Goal: Task Accomplishment & Management: Manage account settings

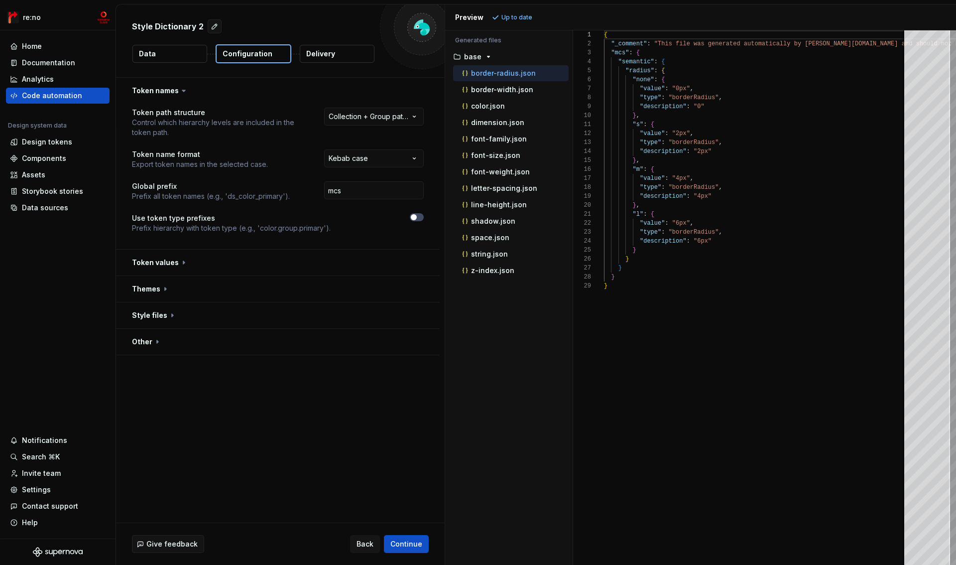
scroll to position [90, 0]
click at [163, 315] on button "button" at bounding box center [278, 315] width 324 height 26
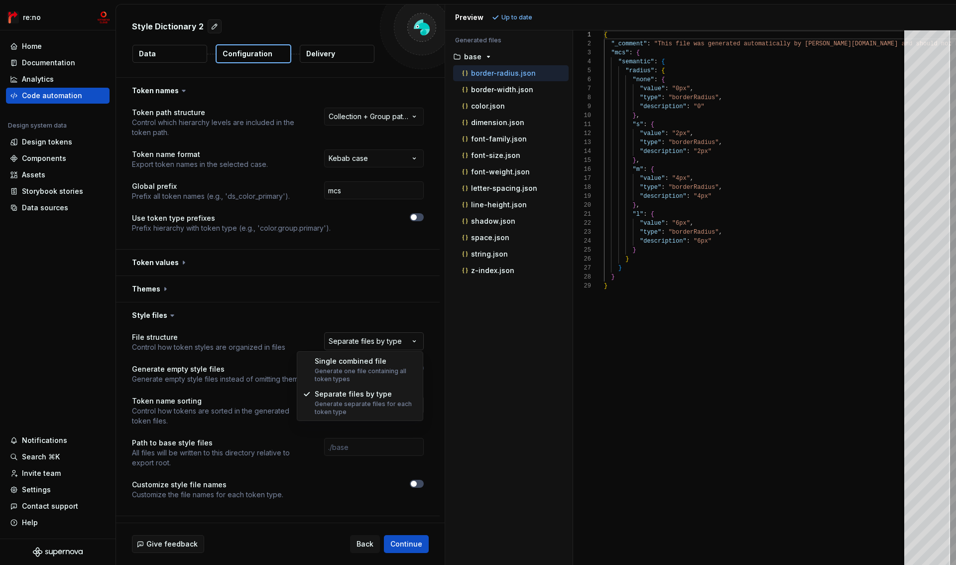
click at [354, 342] on html "**********" at bounding box center [478, 282] width 956 height 565
select select "**********"
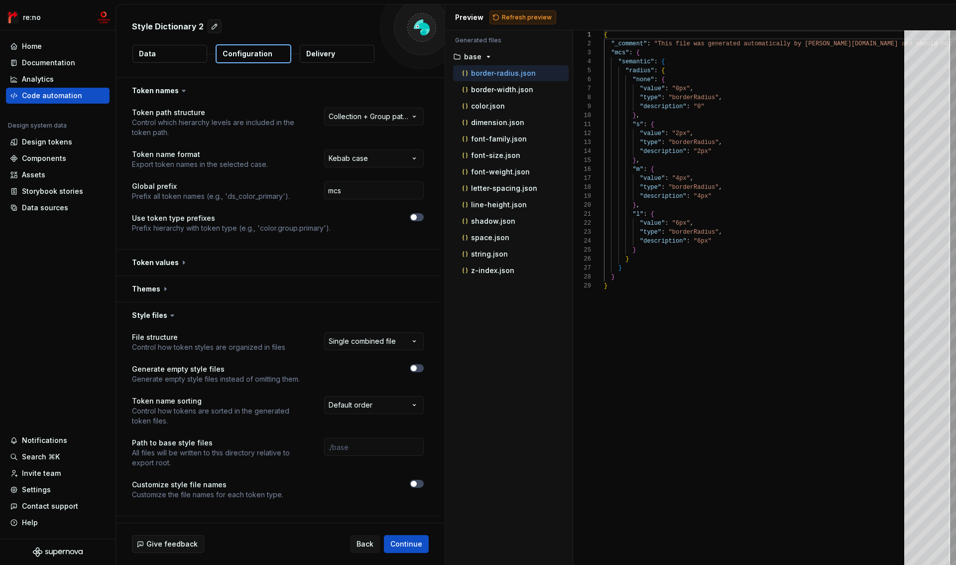
click at [518, 23] on button "Refresh preview" at bounding box center [523, 17] width 67 height 14
click at [174, 57] on button "Data" at bounding box center [169, 54] width 75 height 18
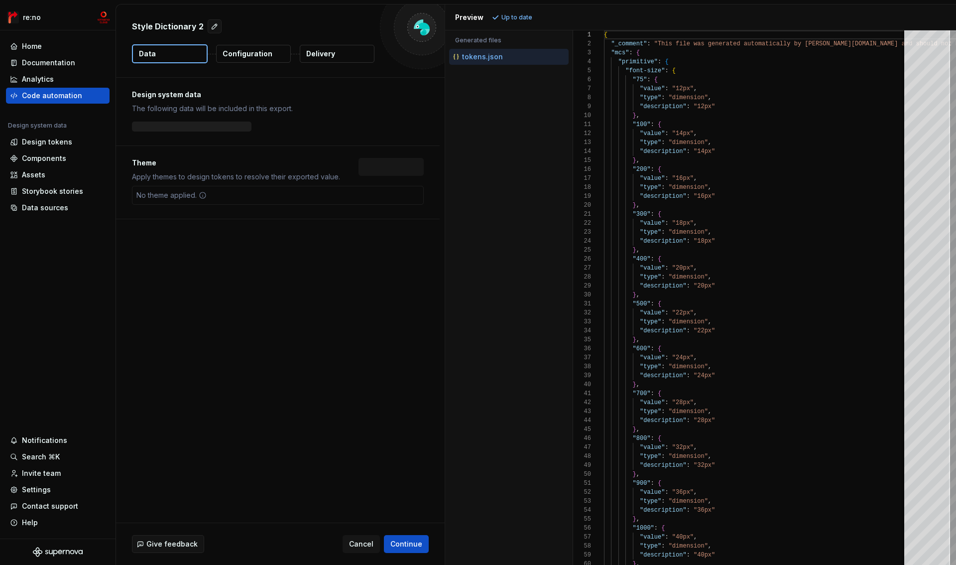
click at [173, 53] on button "Data" at bounding box center [170, 53] width 76 height 19
click at [391, 172] on button "Add theme" at bounding box center [391, 167] width 66 height 18
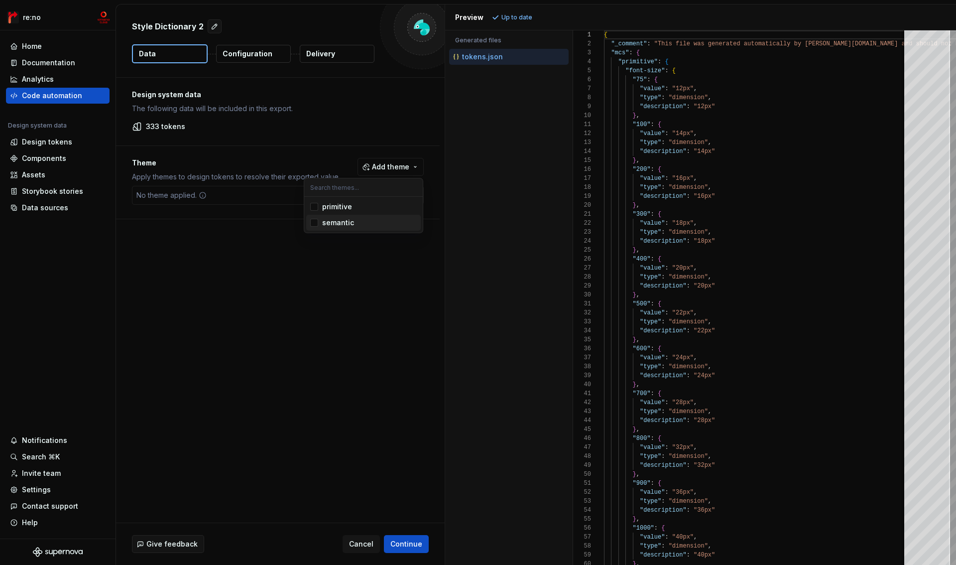
click at [342, 223] on div "semantic" at bounding box center [338, 223] width 32 height 10
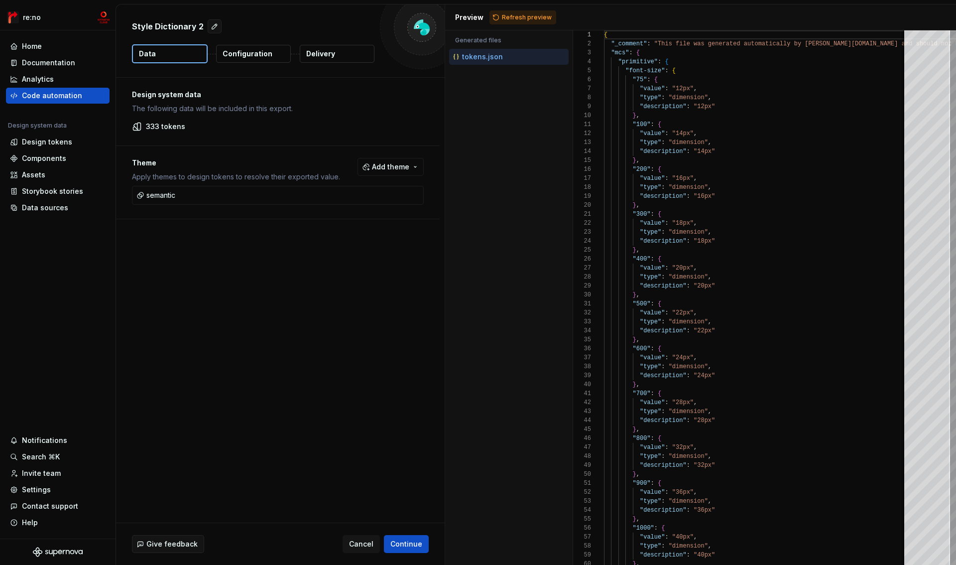
click at [294, 237] on html "re:no Home Documentation Analytics Code automation Design system data Design to…" at bounding box center [478, 282] width 956 height 565
click at [256, 56] on p "Configuration" at bounding box center [248, 54] width 50 height 10
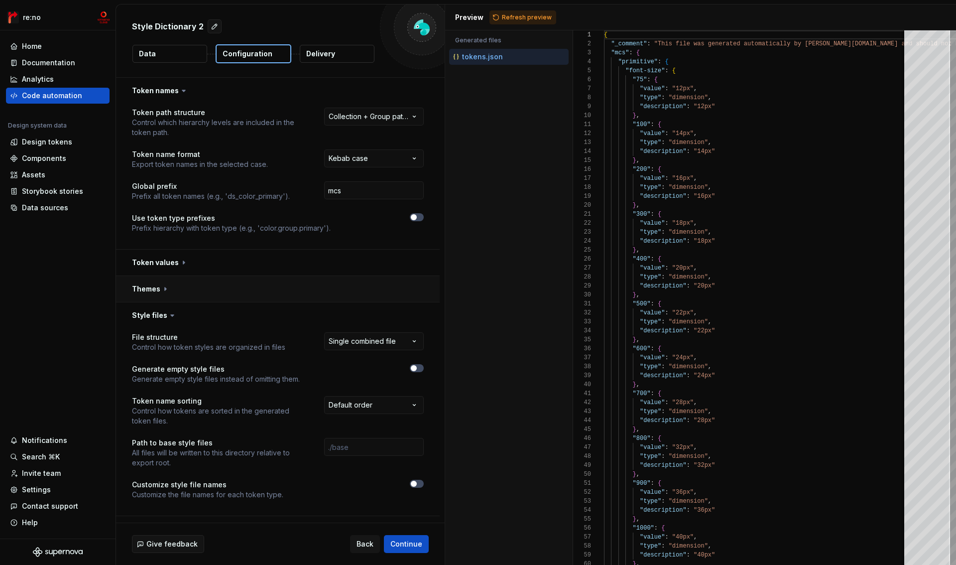
click at [154, 287] on button "button" at bounding box center [278, 289] width 324 height 26
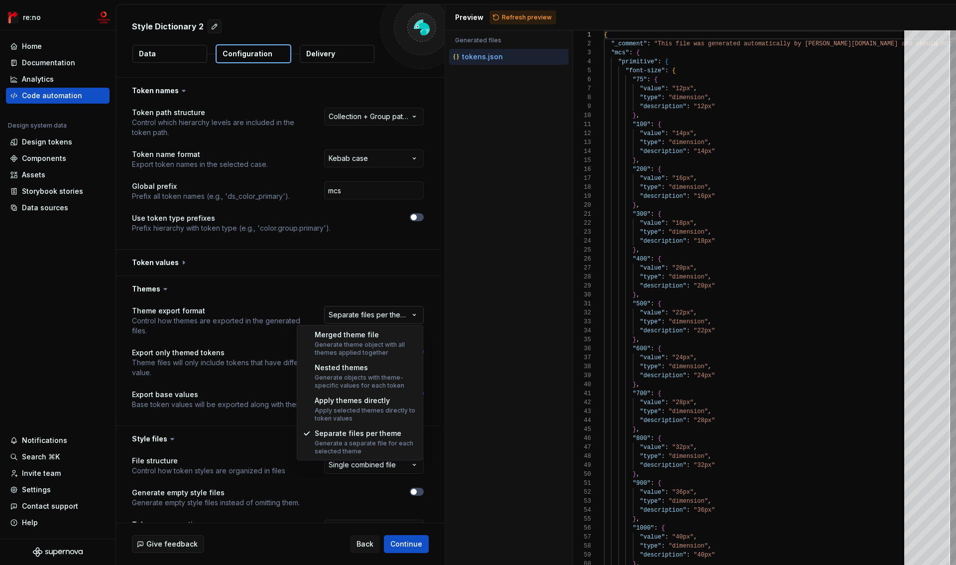
click at [392, 315] on html "**********" at bounding box center [478, 282] width 956 height 565
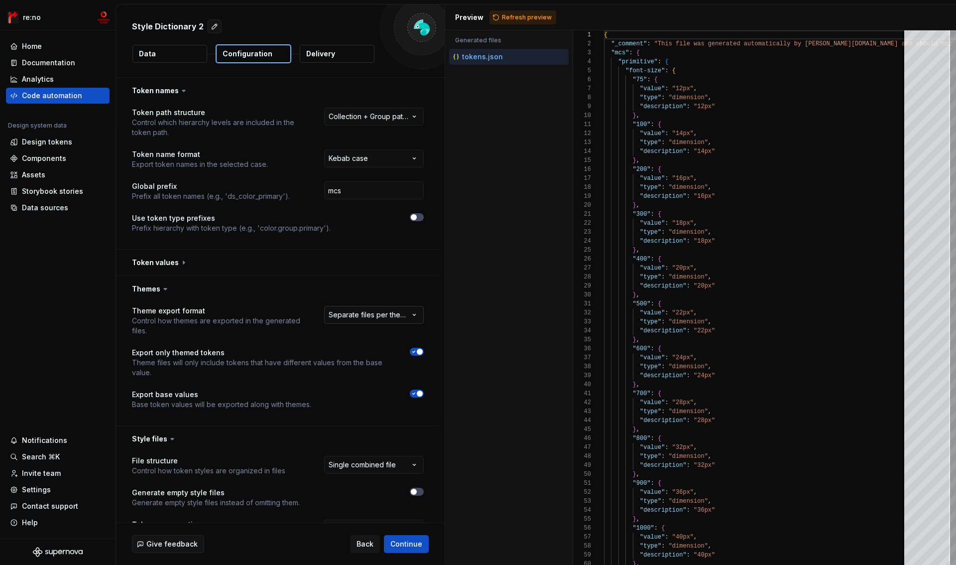
click at [392, 315] on html "**********" at bounding box center [478, 282] width 956 height 565
click at [529, 16] on span "Refresh preview" at bounding box center [527, 17] width 50 height 8
click at [417, 396] on icon "button" at bounding box center [414, 394] width 8 height 6
click at [403, 316] on html "**********" at bounding box center [478, 282] width 956 height 565
click at [519, 13] on span "Refresh preview" at bounding box center [527, 17] width 50 height 8
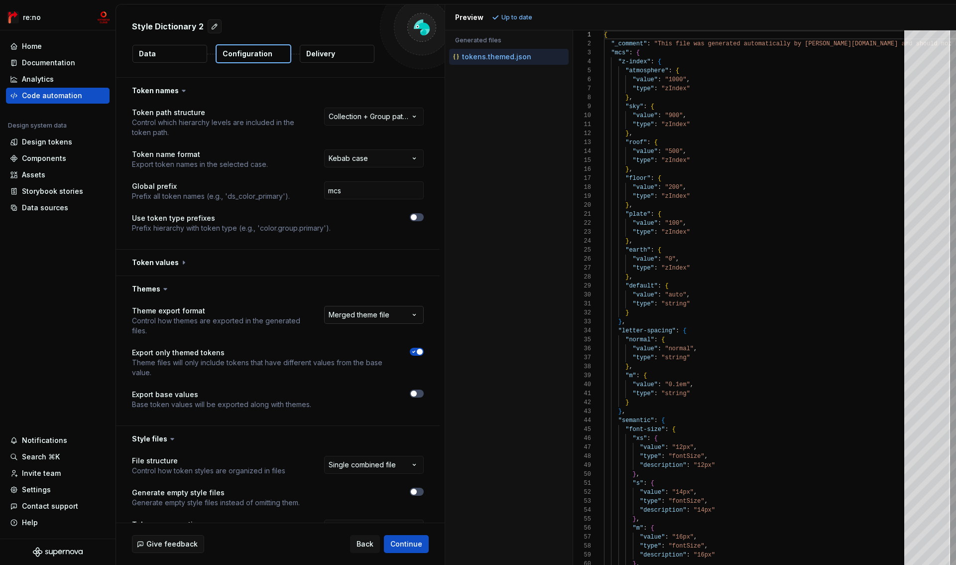
click at [350, 319] on html "**********" at bounding box center [478, 282] width 956 height 565
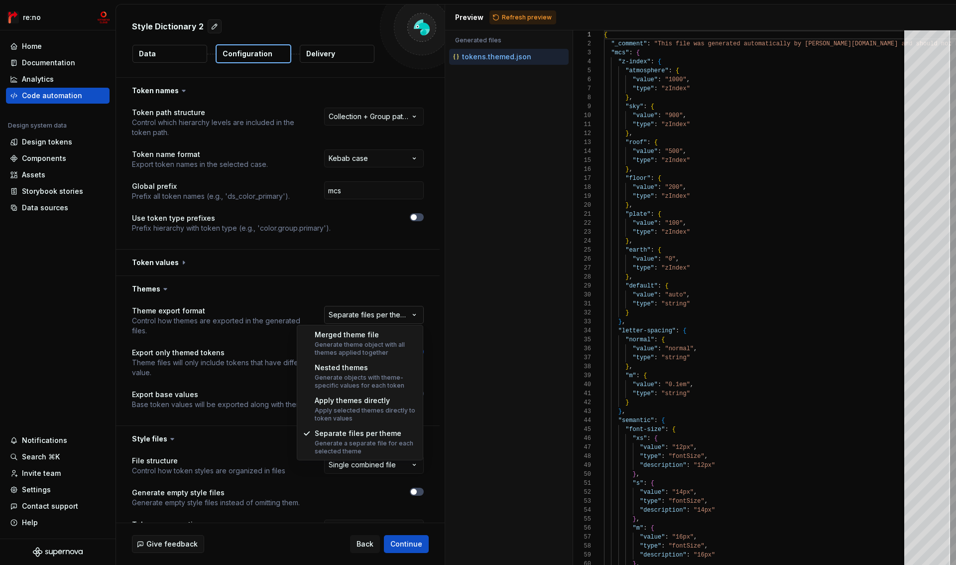
click at [394, 315] on html "**********" at bounding box center [478, 282] width 956 height 565
select select "**********"
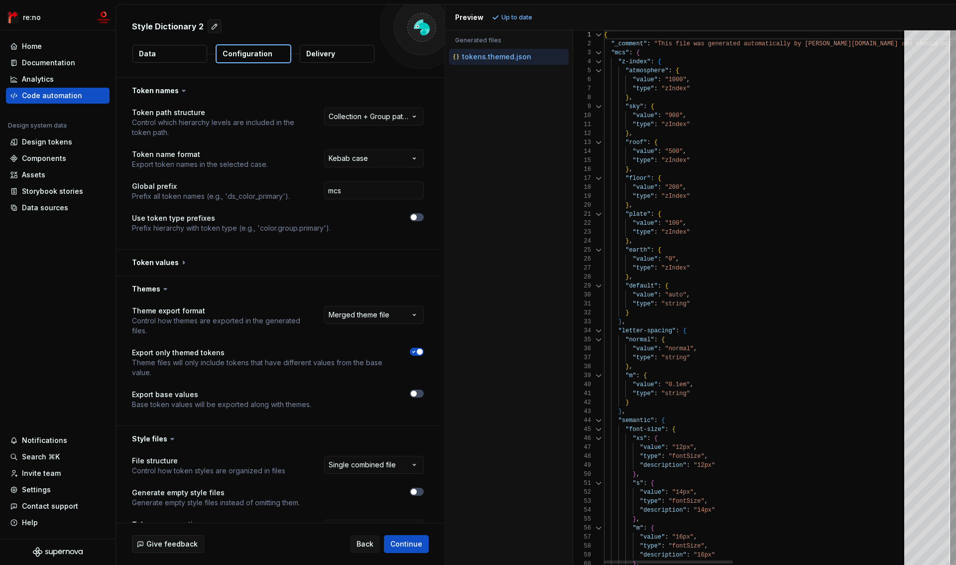
click at [599, 62] on div at bounding box center [598, 61] width 13 height 9
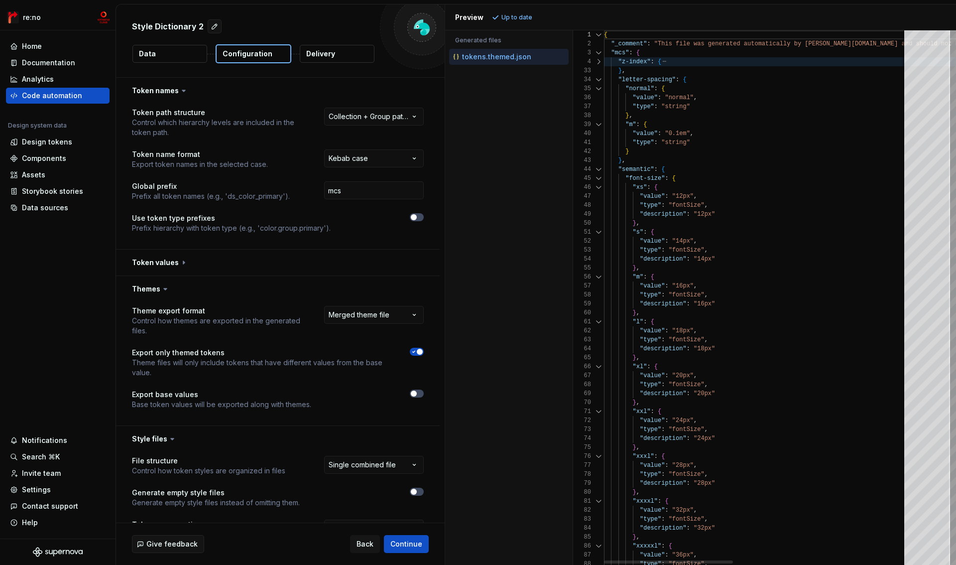
click at [597, 80] on div at bounding box center [598, 79] width 13 height 9
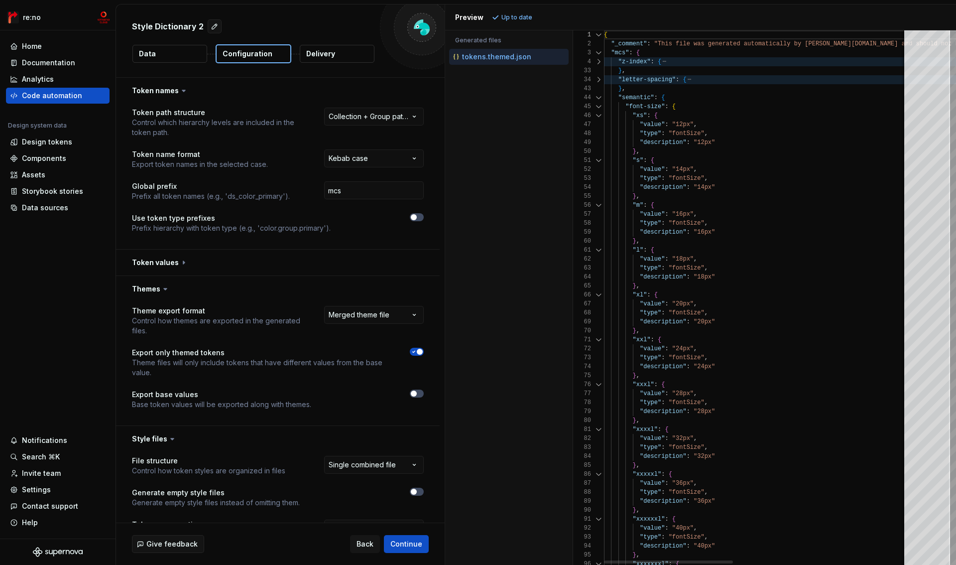
click at [594, 102] on div at bounding box center [598, 106] width 13 height 9
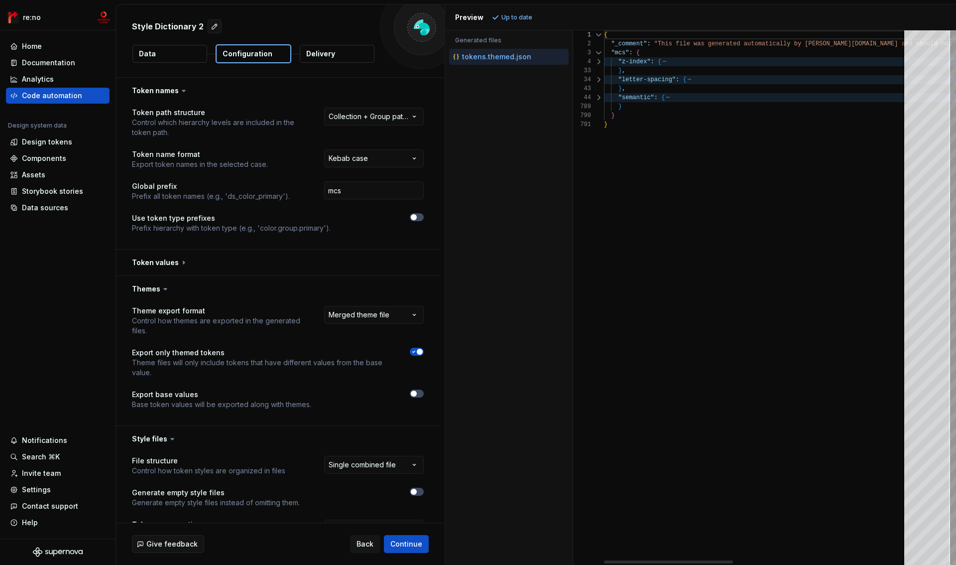
click at [594, 102] on div "789" at bounding box center [588, 106] width 31 height 9
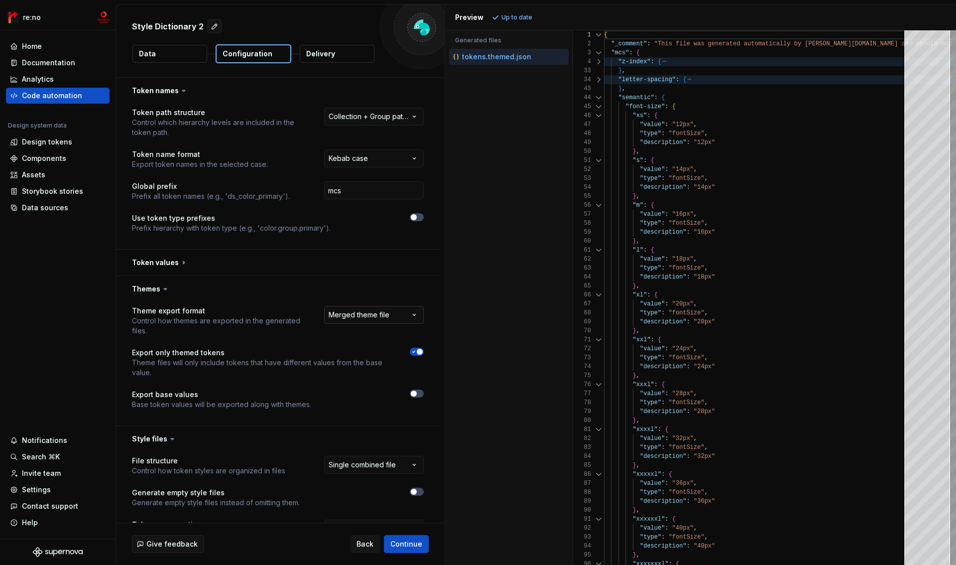
click at [370, 311] on html "**********" at bounding box center [478, 282] width 956 height 565
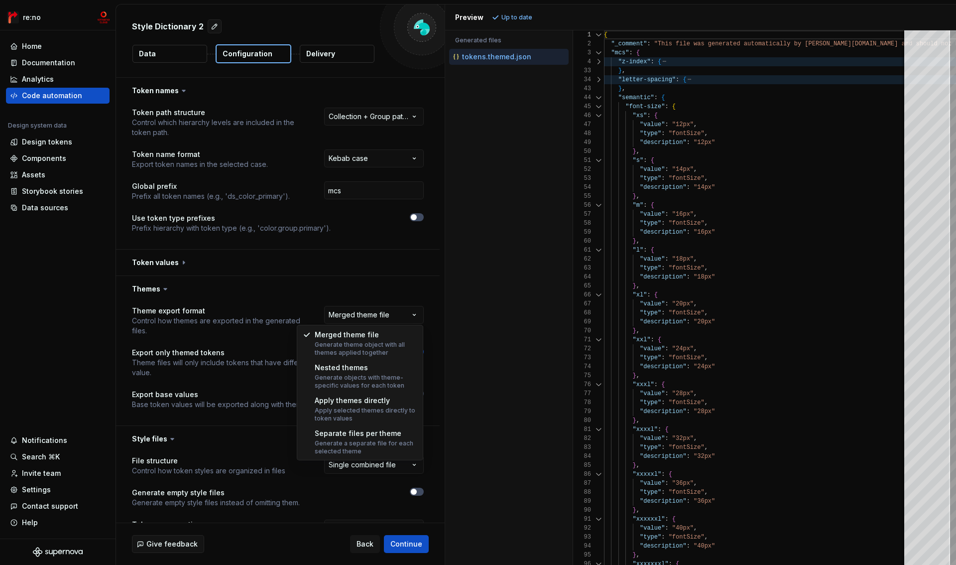
click at [377, 275] on html "**********" at bounding box center [478, 282] width 956 height 565
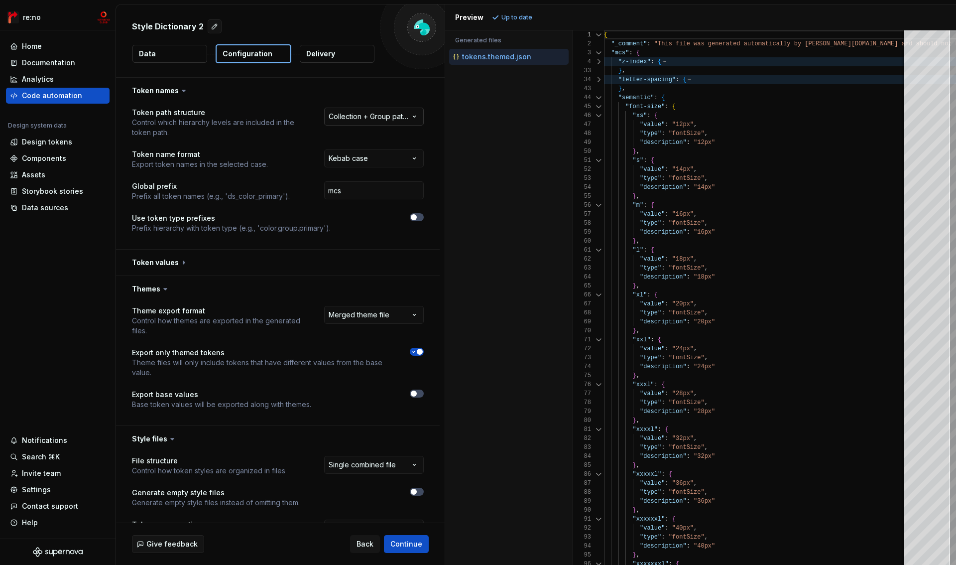
click at [384, 120] on html "**********" at bounding box center [478, 282] width 956 height 565
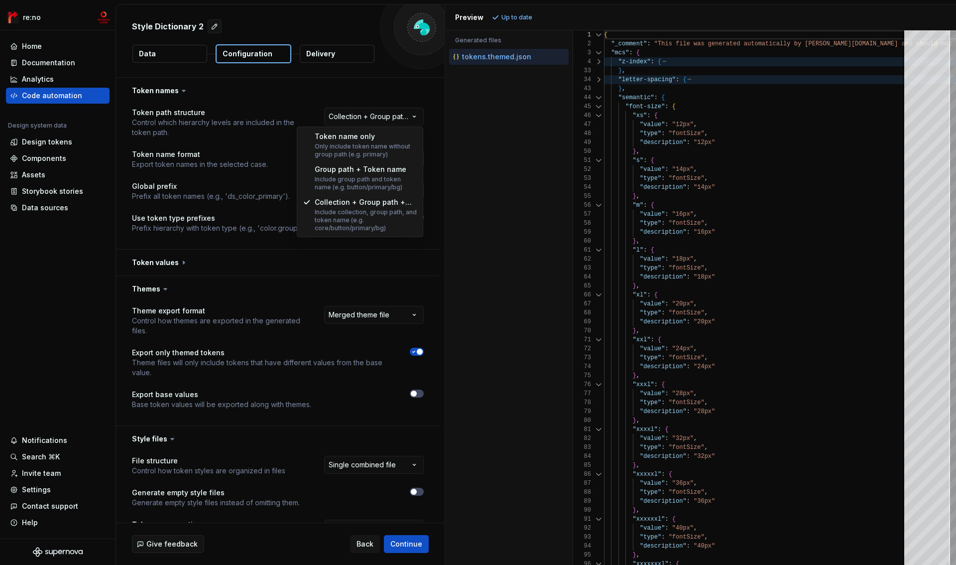
select select "**********"
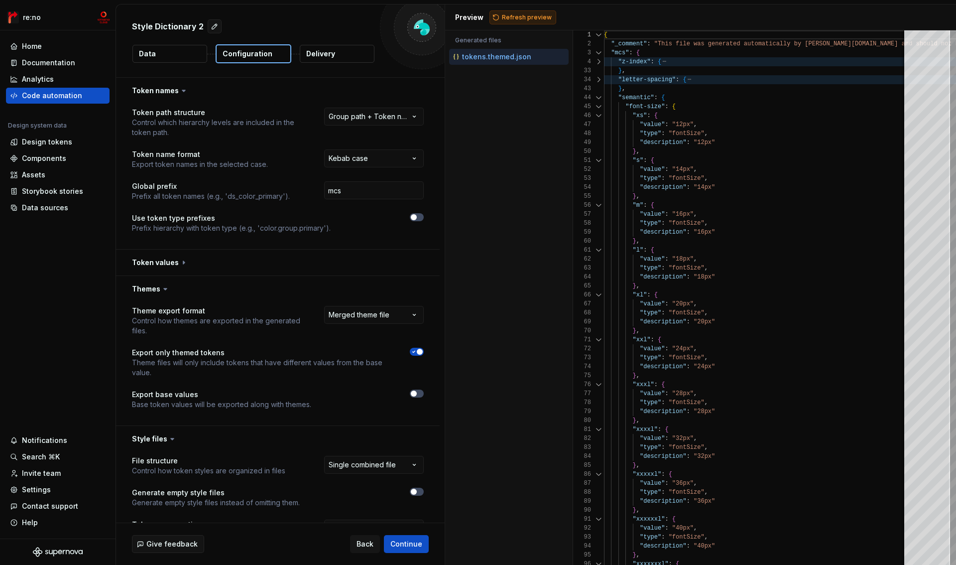
click at [520, 21] on span "Refresh preview" at bounding box center [527, 17] width 50 height 8
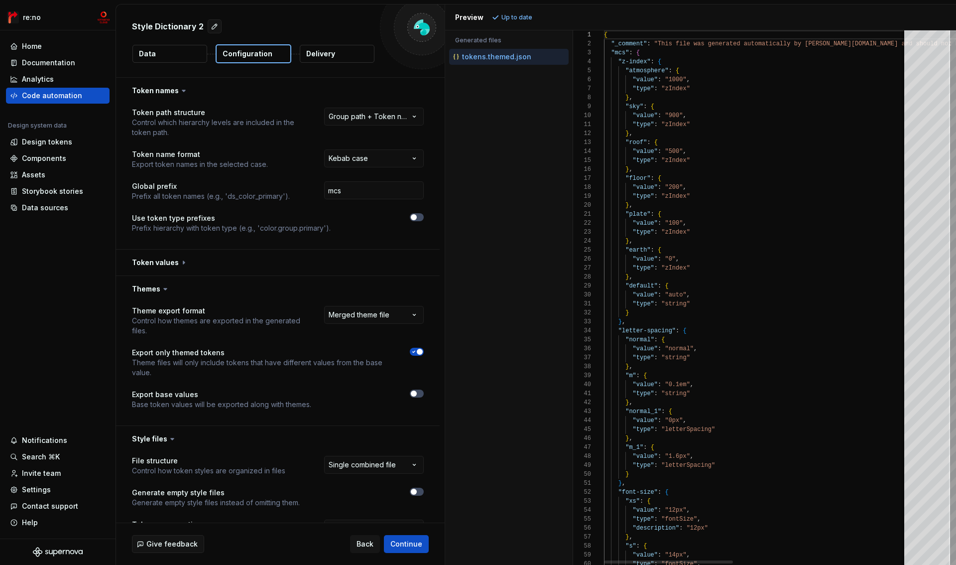
scroll to position [90, 0]
click at [598, 62] on div at bounding box center [598, 61] width 13 height 9
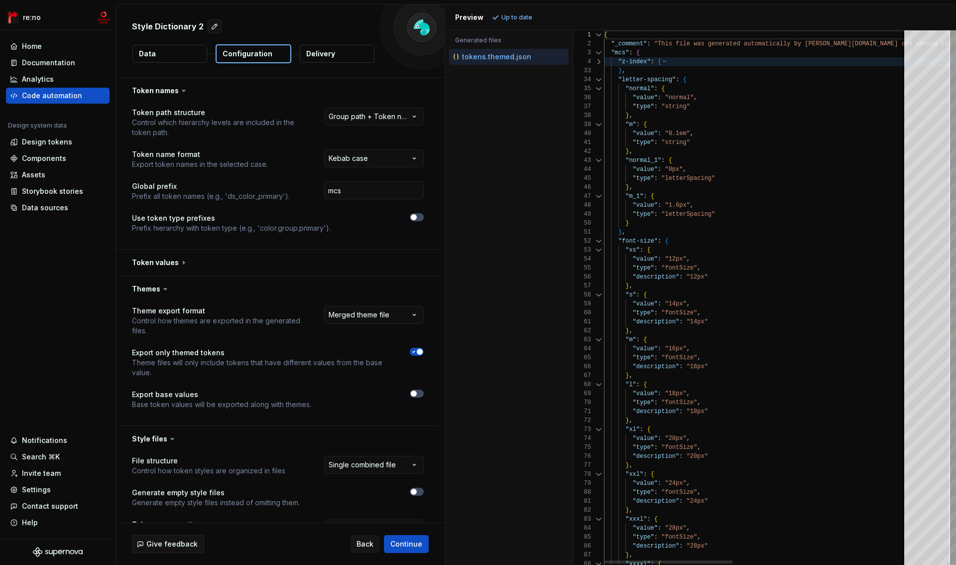
click at [597, 75] on div at bounding box center [598, 79] width 13 height 9
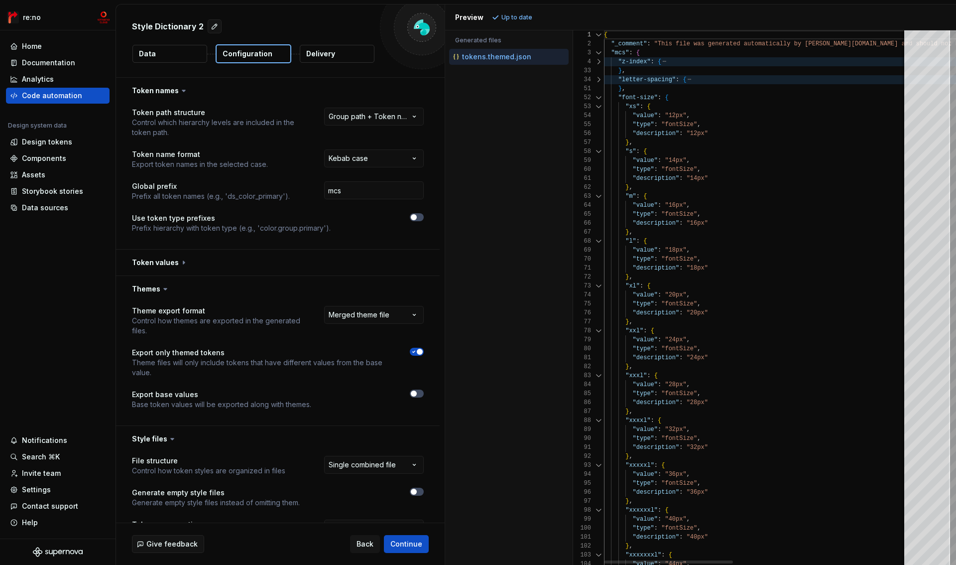
click at [598, 94] on div at bounding box center [598, 97] width 13 height 9
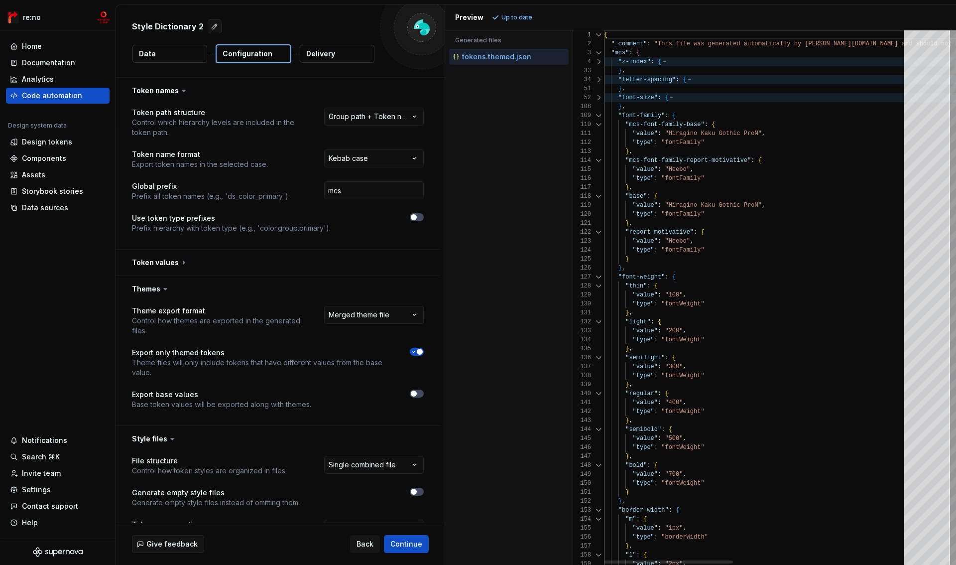
click at [598, 116] on div at bounding box center [598, 115] width 13 height 9
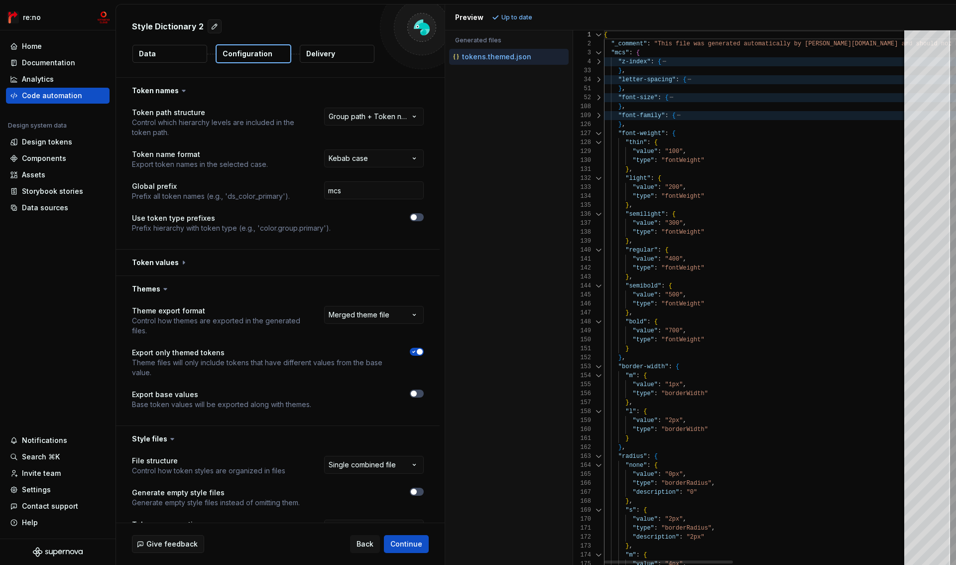
click at [601, 118] on div at bounding box center [598, 115] width 13 height 9
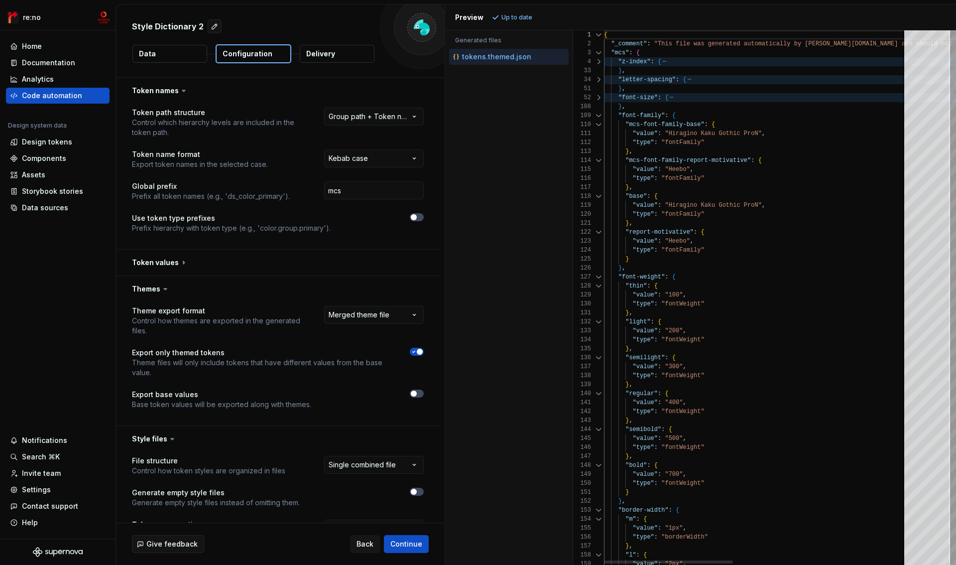
click at [601, 118] on div at bounding box center [598, 115] width 13 height 9
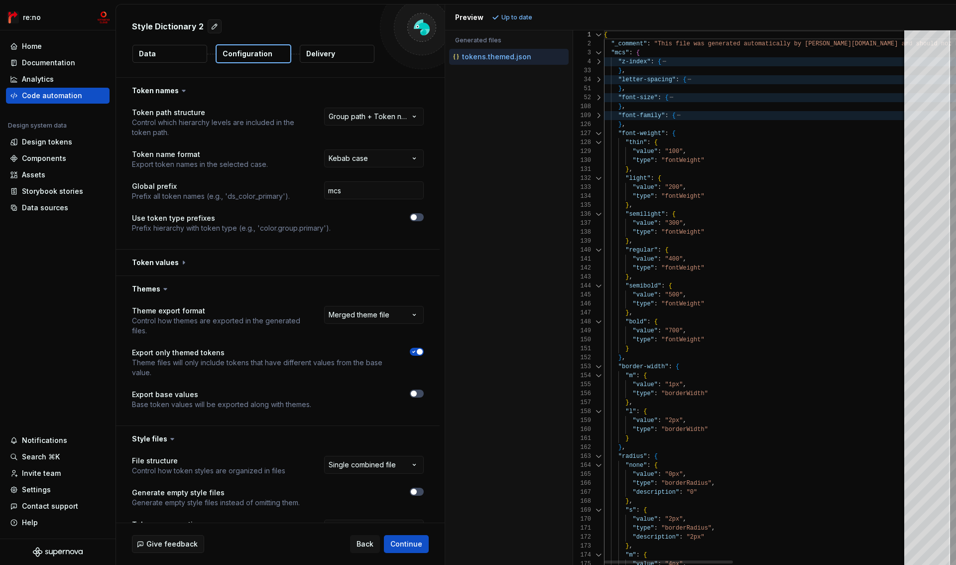
click at [601, 132] on div at bounding box center [598, 133] width 13 height 9
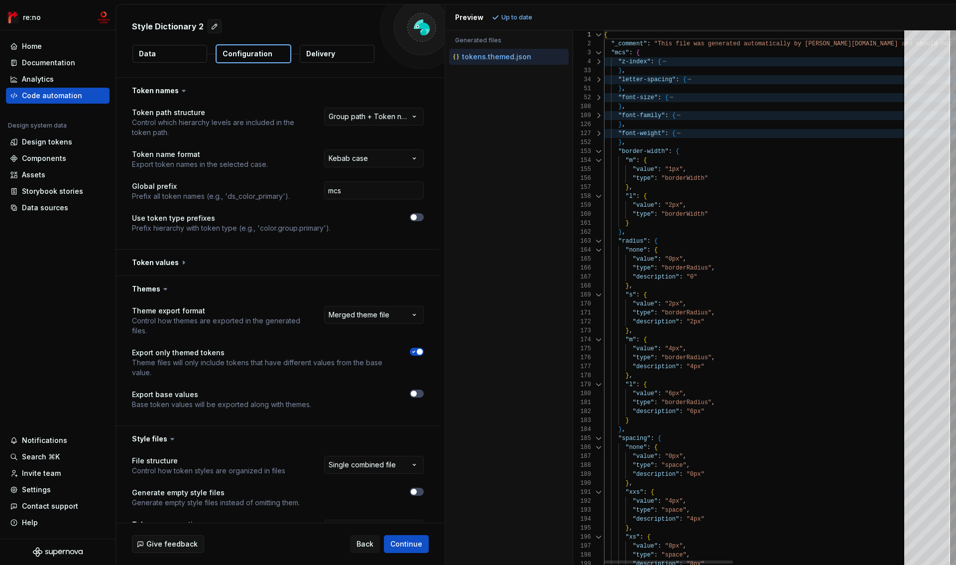
click at [599, 151] on div at bounding box center [598, 151] width 13 height 9
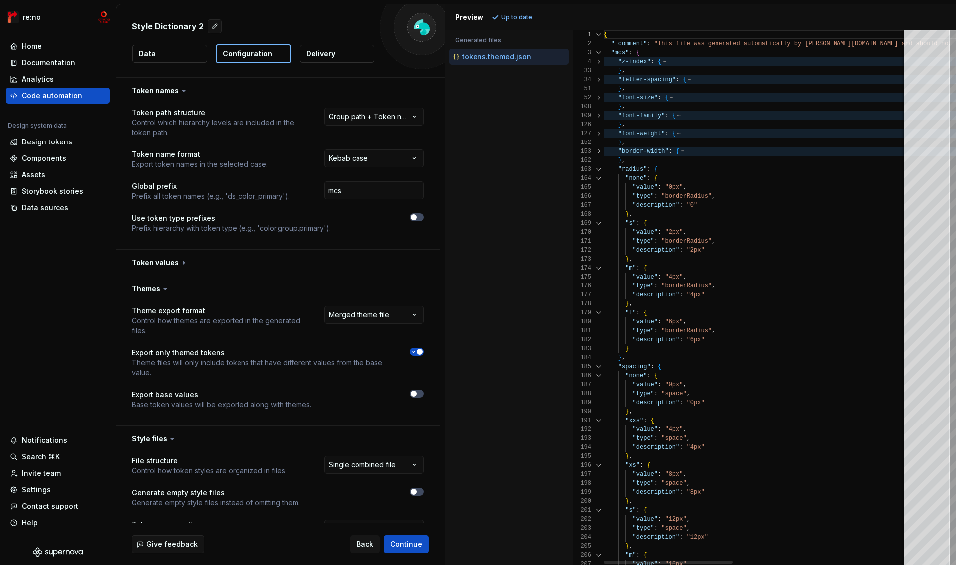
click at [599, 168] on div at bounding box center [598, 169] width 13 height 9
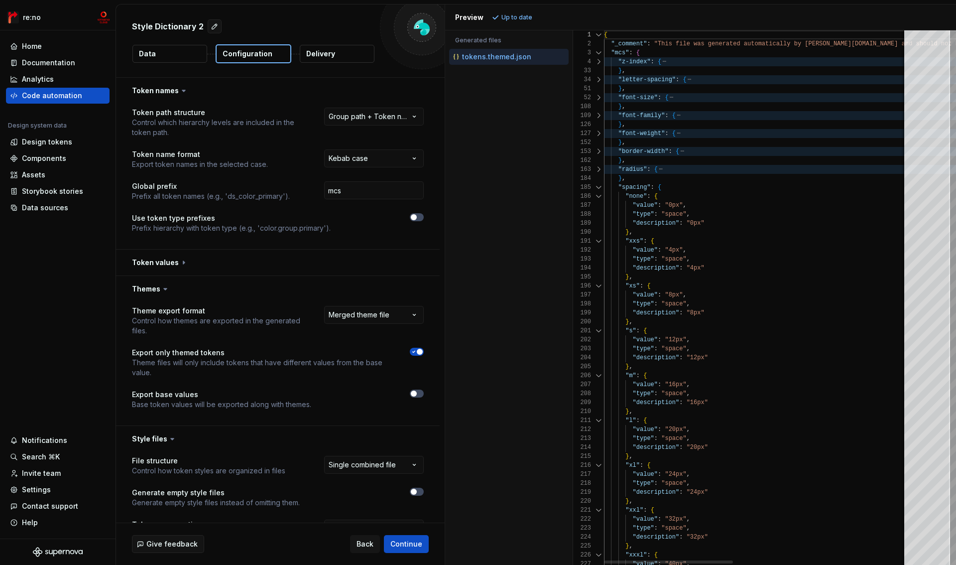
click at [599, 186] on div at bounding box center [598, 187] width 13 height 9
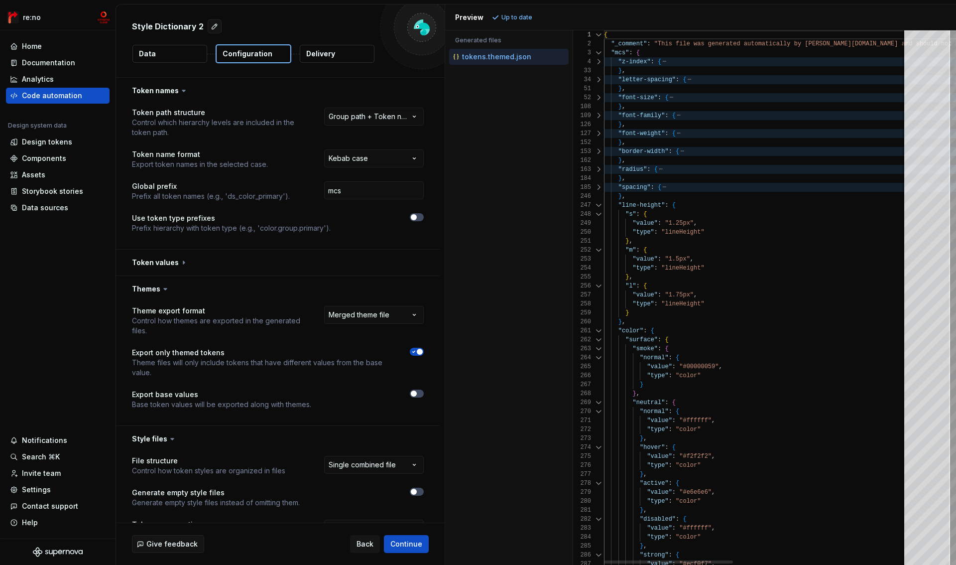
click at [597, 205] on div at bounding box center [598, 205] width 13 height 9
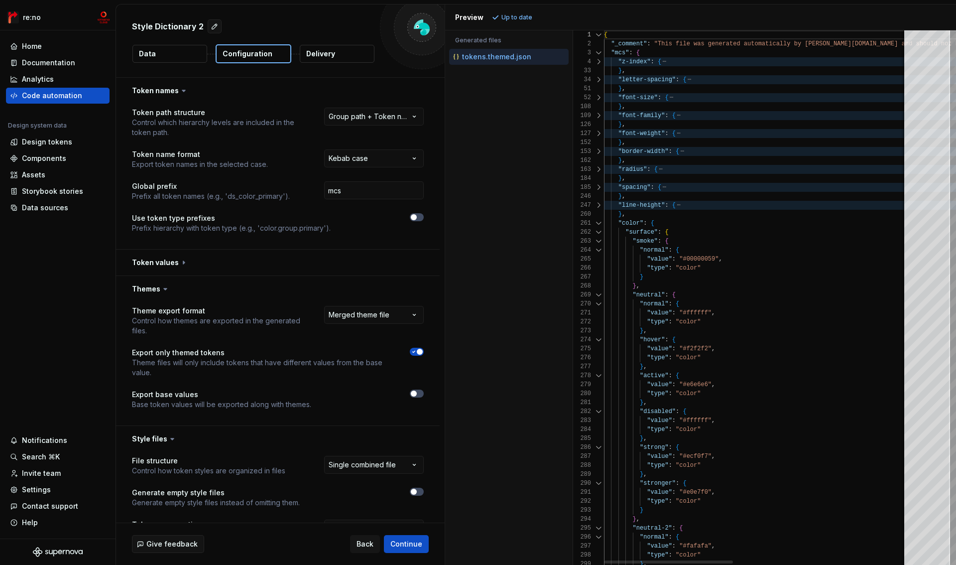
click at [598, 224] on div at bounding box center [598, 223] width 13 height 9
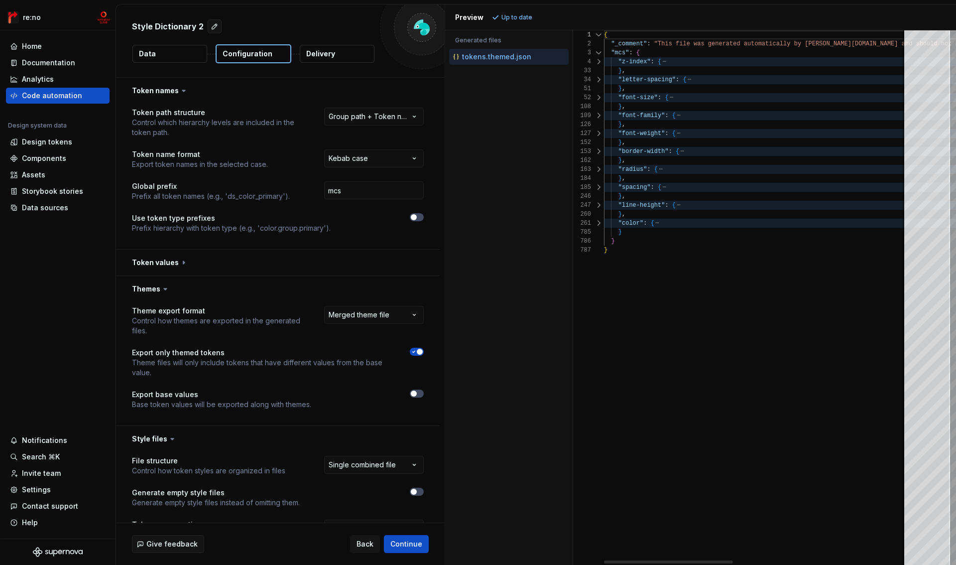
scroll to position [9, 21]
click at [722, 72] on div "{ "_comment" : "This file was generated automatically by Supernov [DOMAIN_NAME]…" at bounding box center [959, 297] width 711 height 534
type textarea "**********"
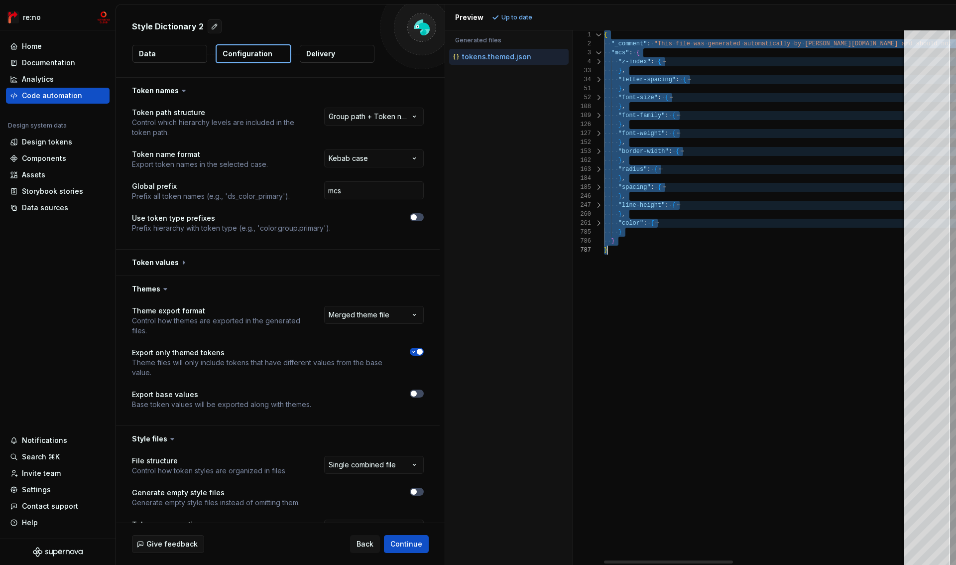
scroll to position [0, 3]
click at [374, 311] on html "**********" at bounding box center [478, 282] width 956 height 565
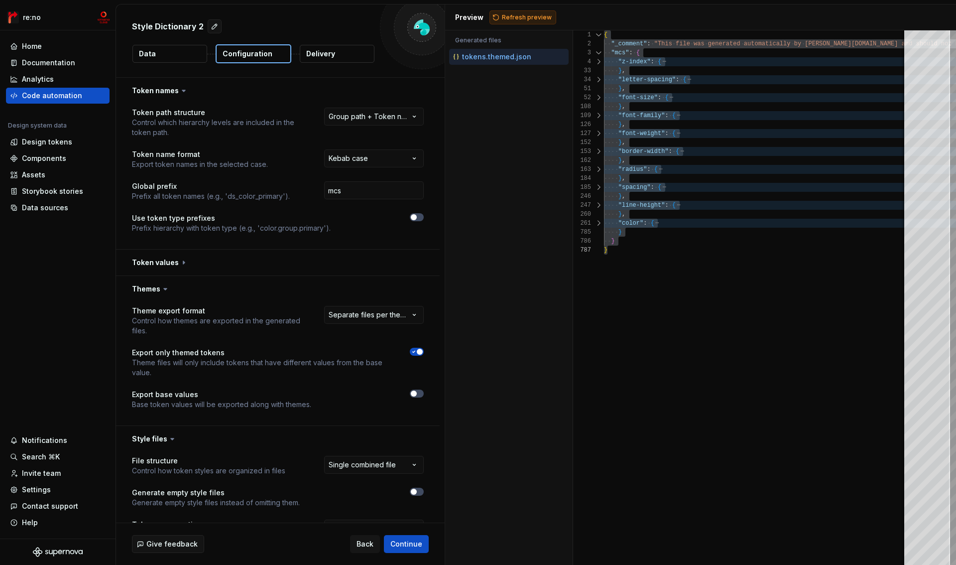
click at [520, 19] on span "Refresh preview" at bounding box center [527, 17] width 50 height 8
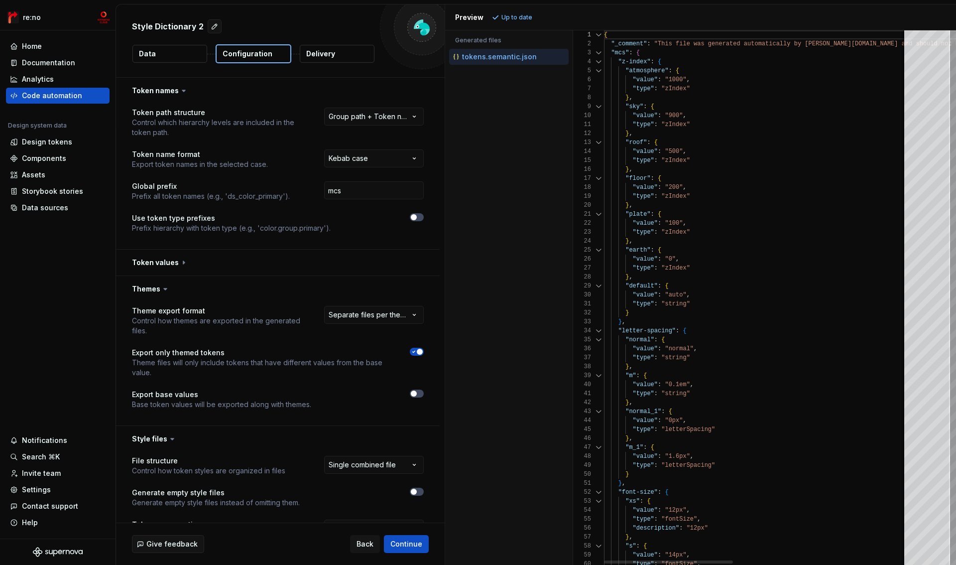
click at [598, 63] on div at bounding box center [598, 61] width 13 height 9
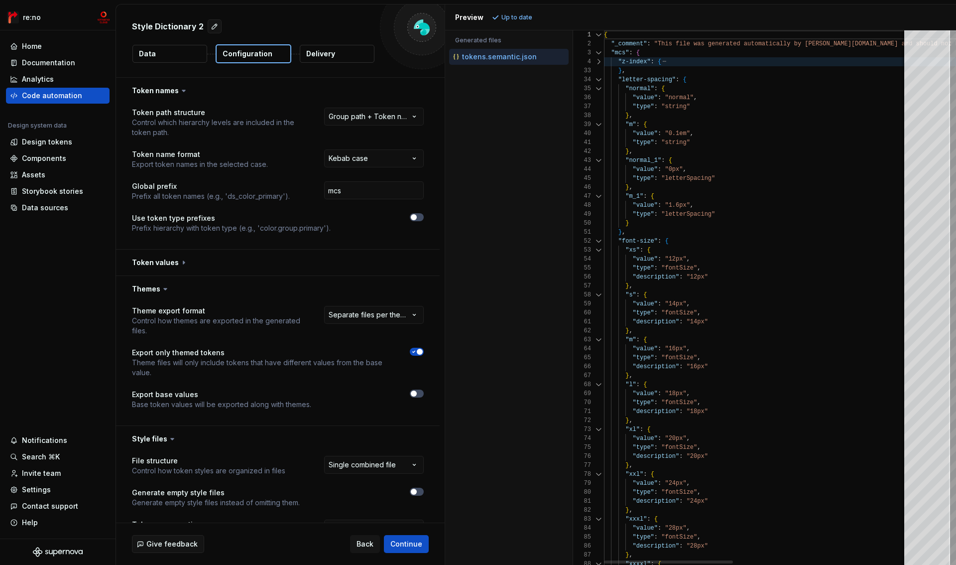
click at [599, 79] on div at bounding box center [598, 79] width 13 height 9
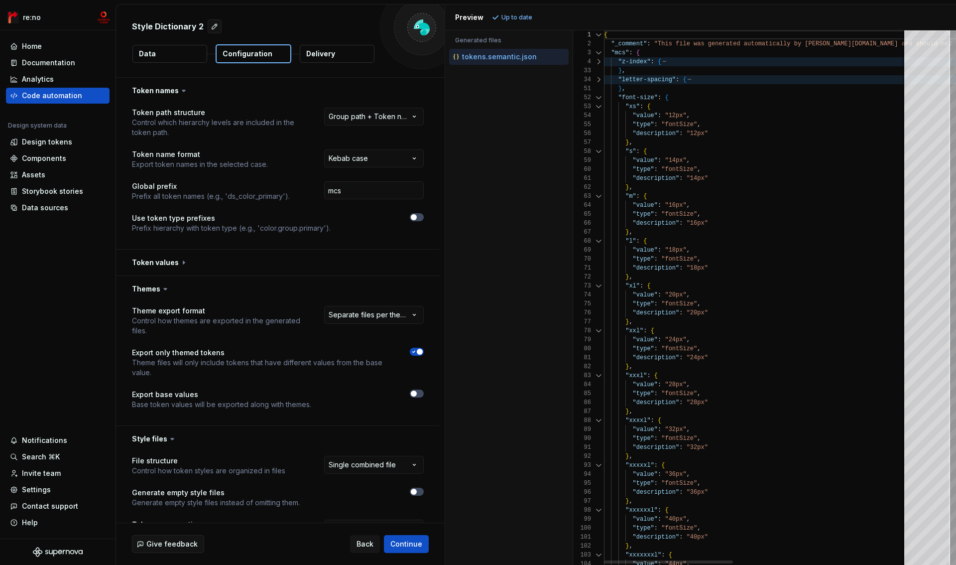
click at [593, 97] on div at bounding box center [598, 97] width 13 height 9
click at [597, 99] on div at bounding box center [598, 97] width 13 height 9
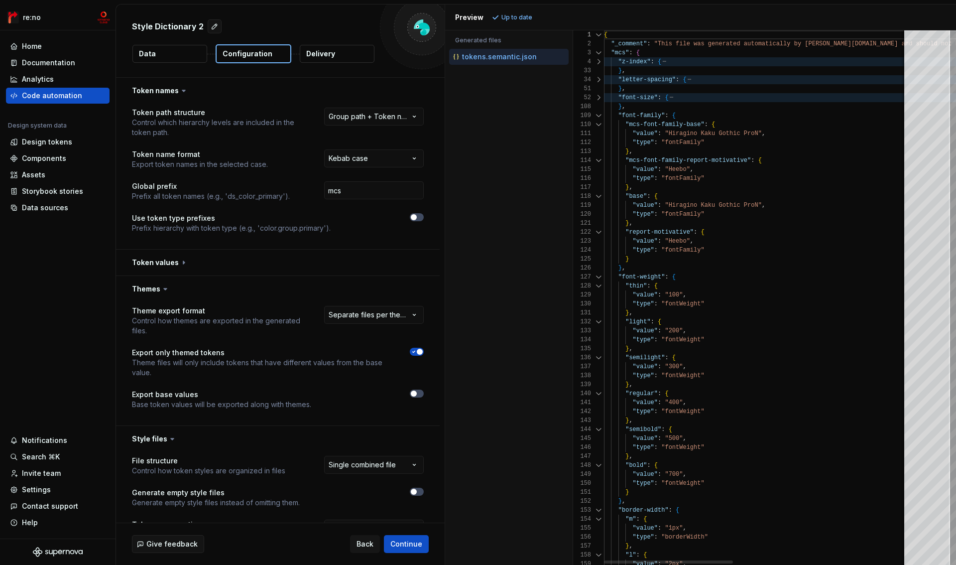
click at [598, 115] on div at bounding box center [598, 115] width 13 height 9
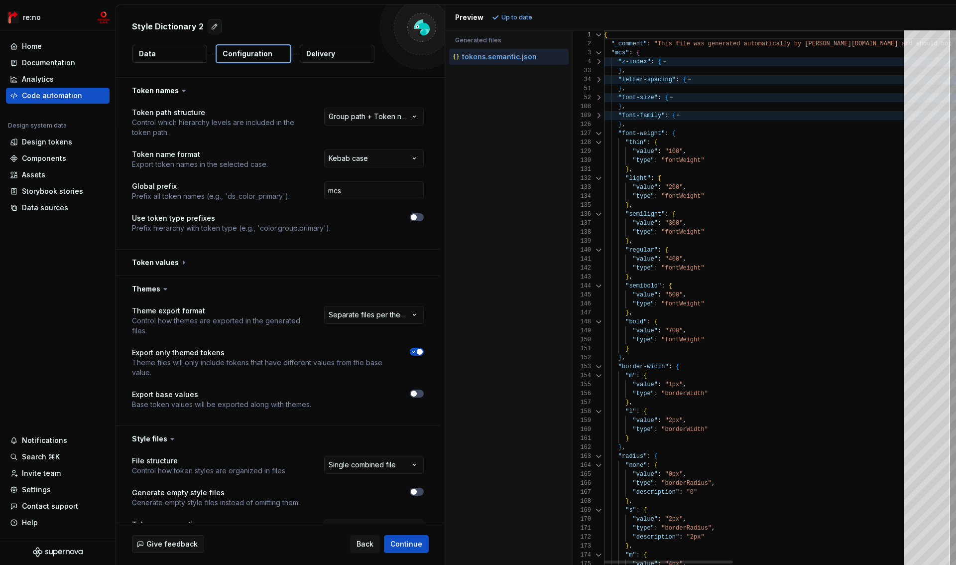
click at [598, 132] on div at bounding box center [598, 133] width 13 height 9
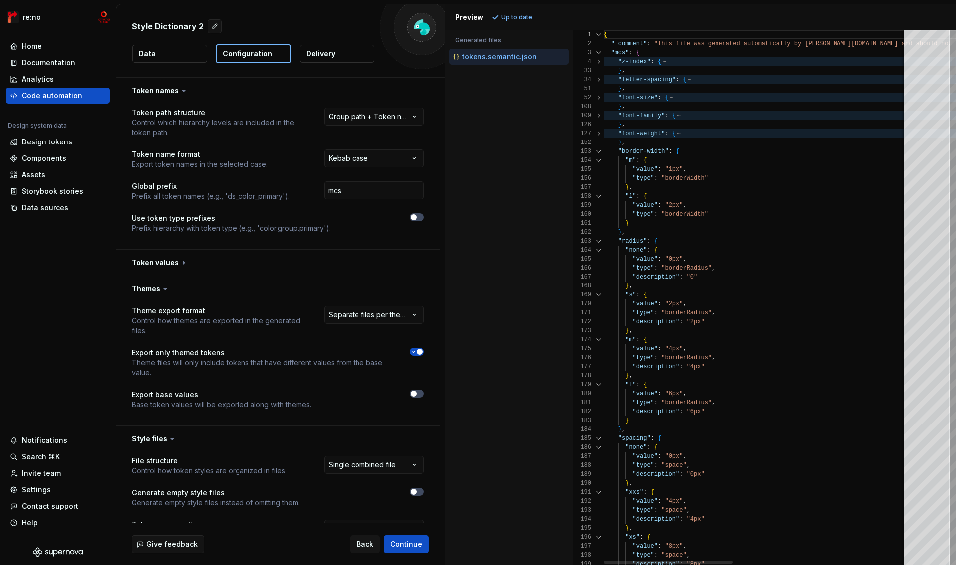
click at [598, 150] on div at bounding box center [598, 151] width 13 height 9
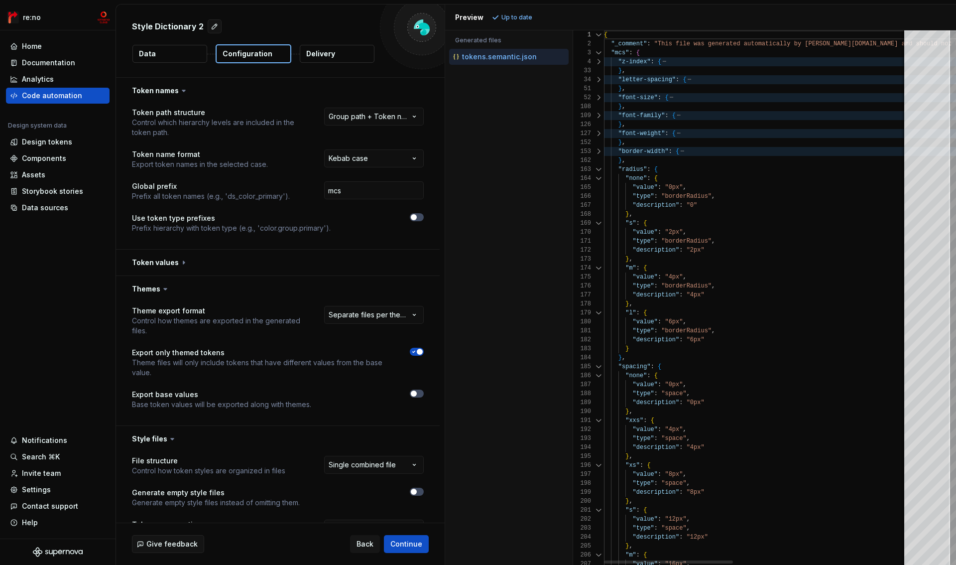
click at [598, 168] on div at bounding box center [598, 169] width 13 height 9
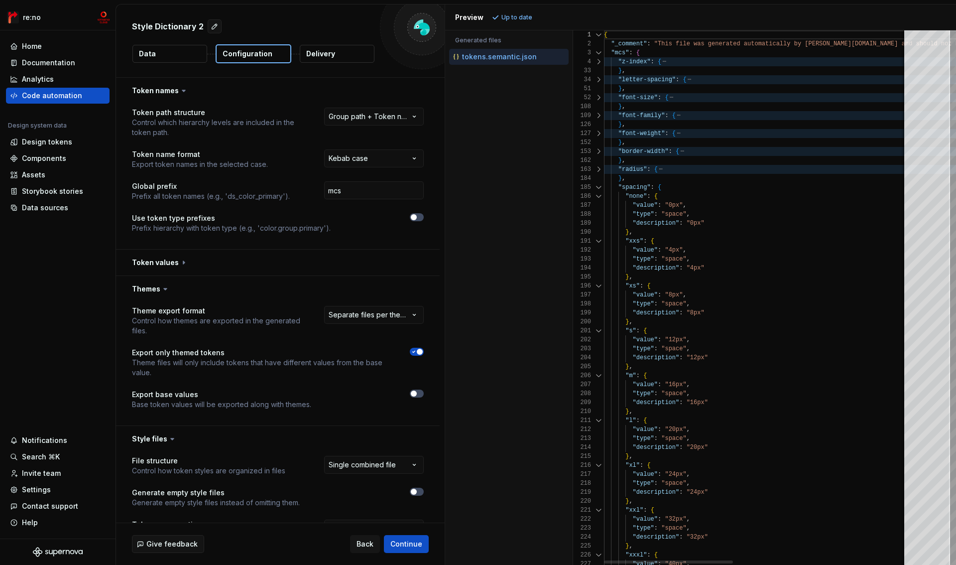
click at [598, 189] on div at bounding box center [598, 187] width 13 height 9
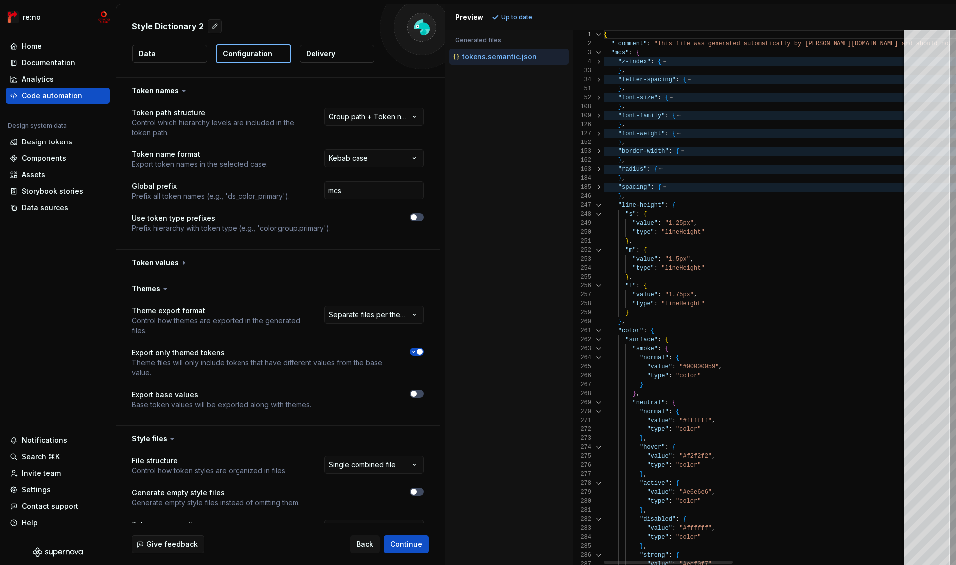
click at [599, 206] on div at bounding box center [598, 205] width 13 height 9
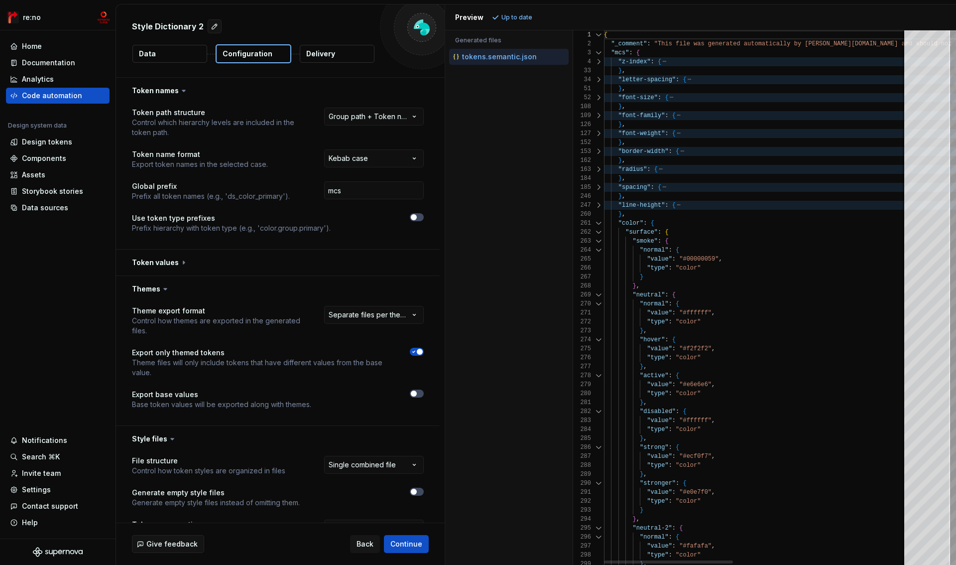
click at [598, 221] on div at bounding box center [598, 223] width 13 height 9
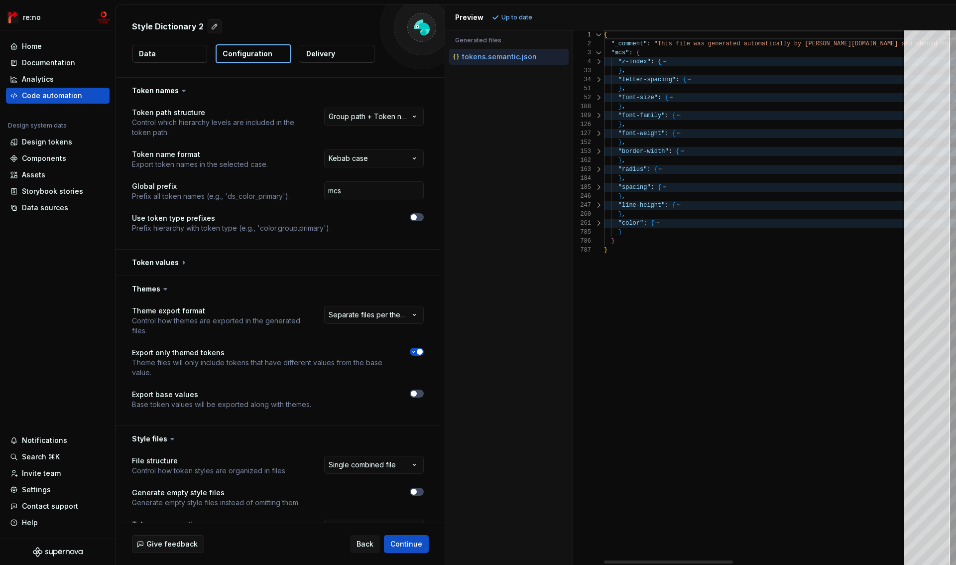
click at [599, 224] on div at bounding box center [598, 223] width 13 height 9
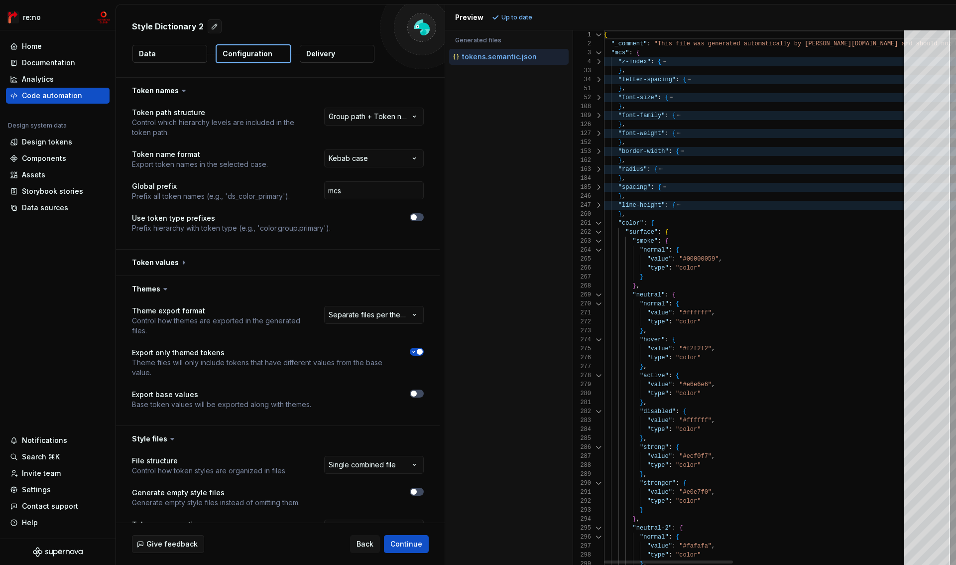
click at [599, 224] on div at bounding box center [598, 223] width 13 height 9
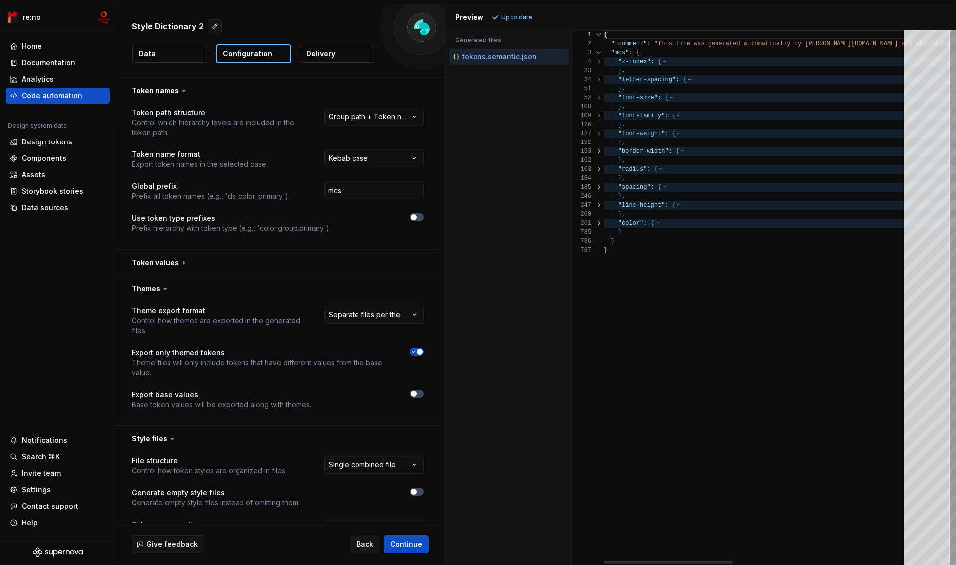
click at [599, 224] on div at bounding box center [598, 223] width 13 height 9
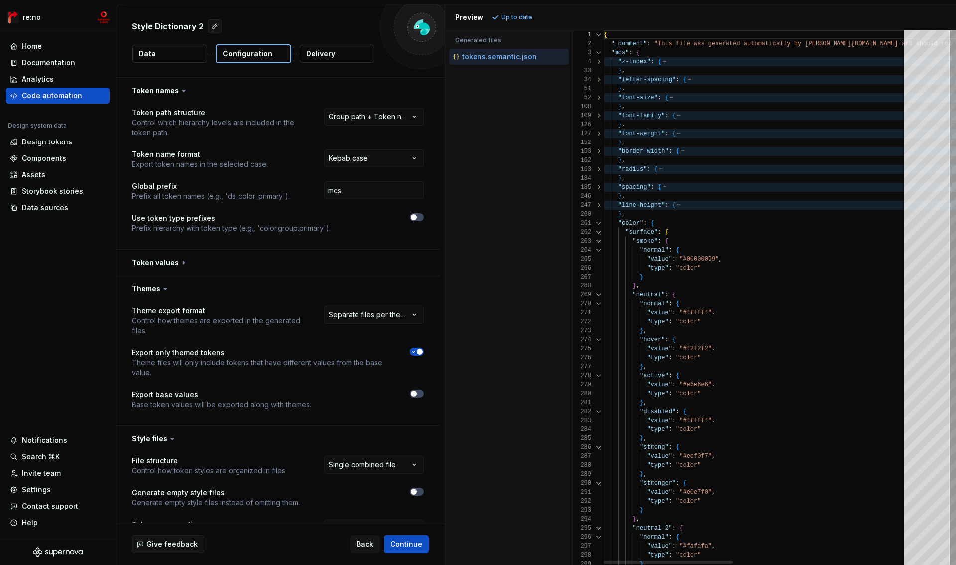
click at [599, 232] on div at bounding box center [598, 232] width 13 height 9
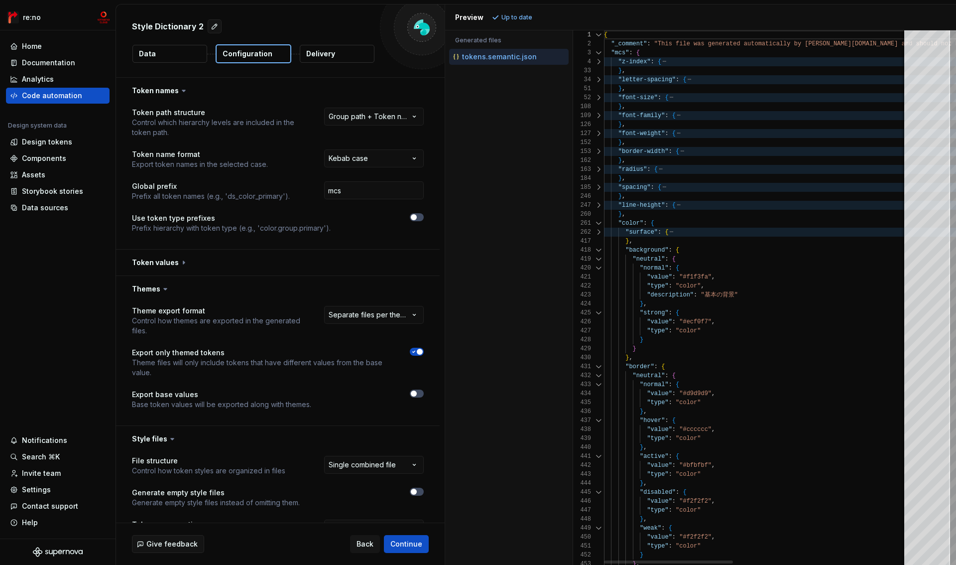
click at [600, 251] on div at bounding box center [598, 250] width 13 height 9
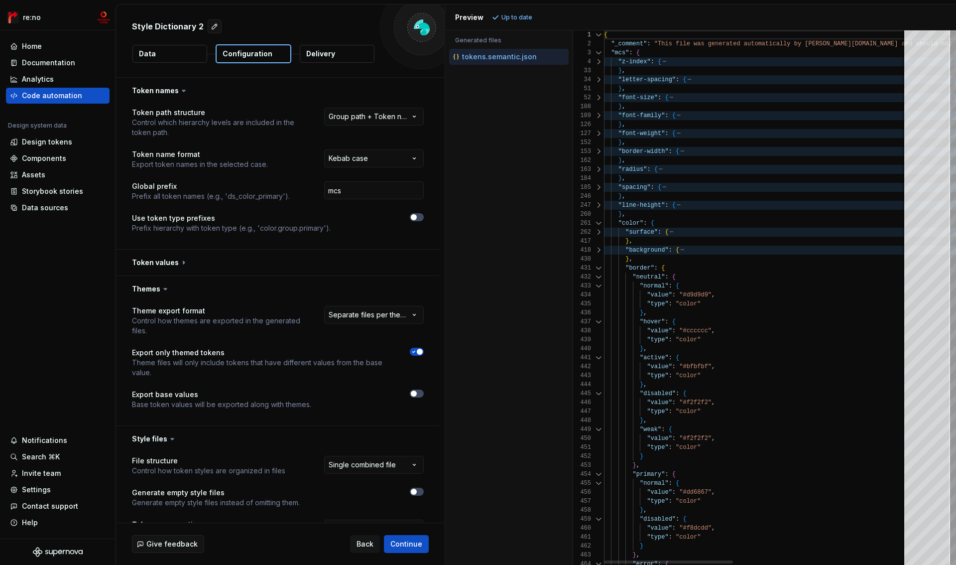
click at [600, 267] on div at bounding box center [598, 268] width 13 height 9
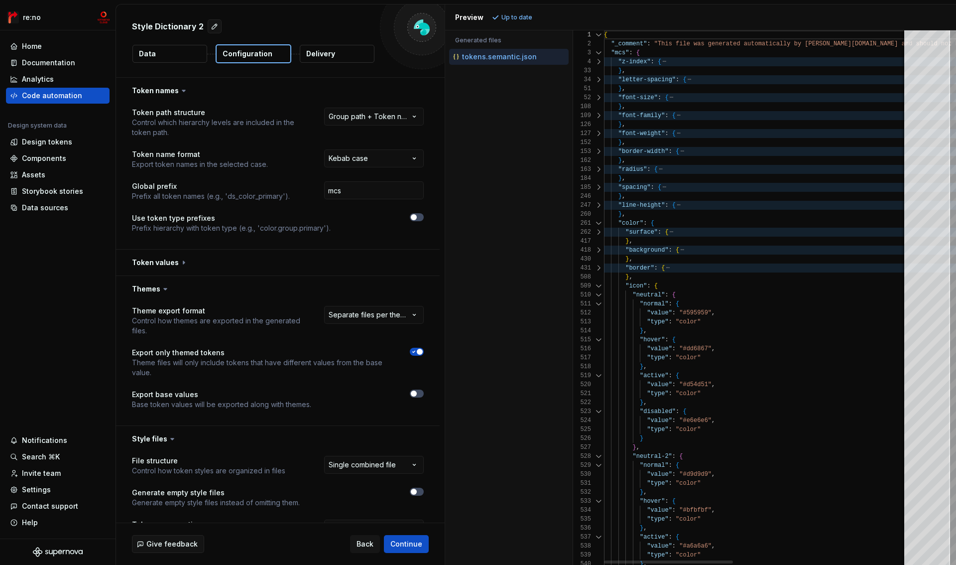
click at [600, 286] on div at bounding box center [598, 285] width 13 height 9
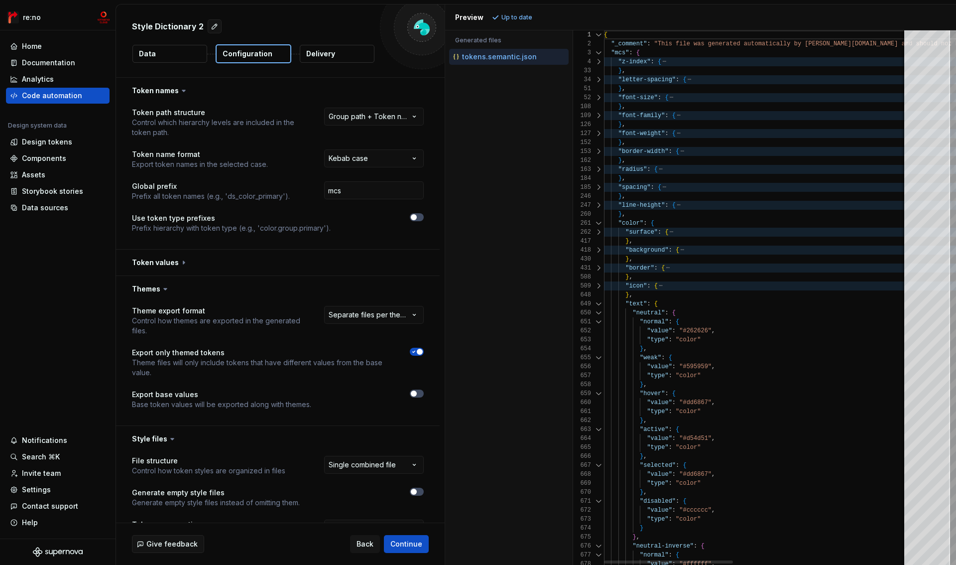
click at [600, 304] on div at bounding box center [598, 303] width 13 height 9
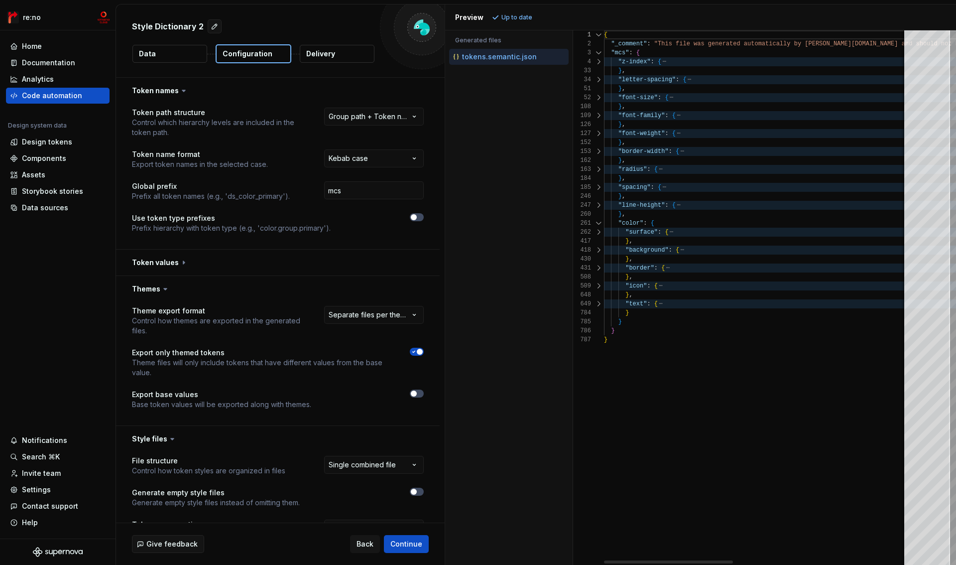
click at [600, 222] on div at bounding box center [598, 223] width 13 height 9
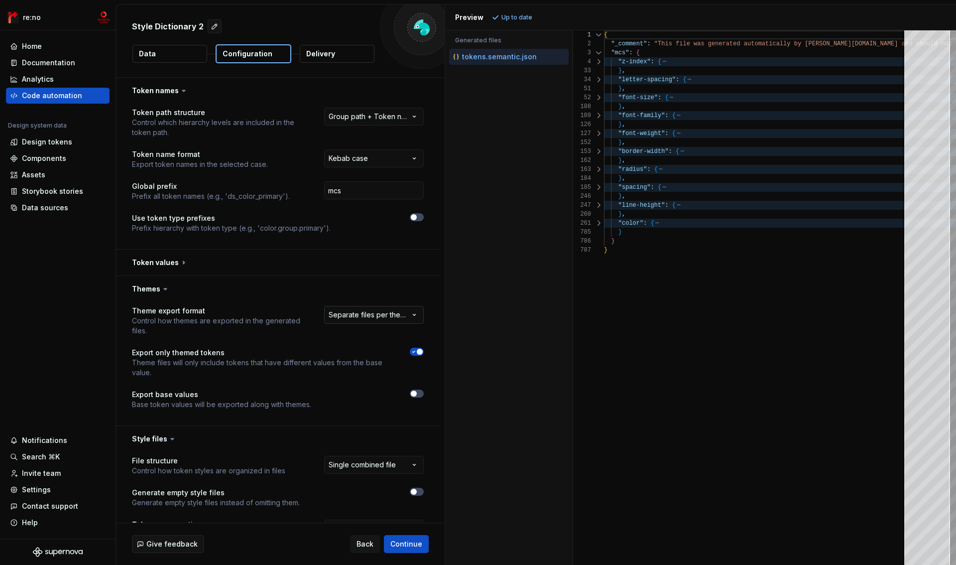
click at [387, 314] on html "**********" at bounding box center [478, 282] width 956 height 565
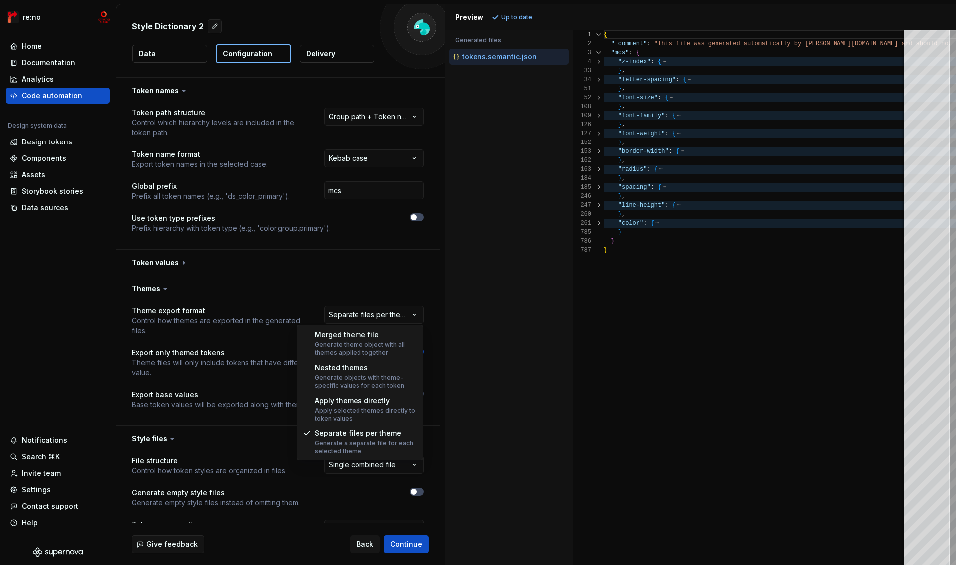
select select "**********"
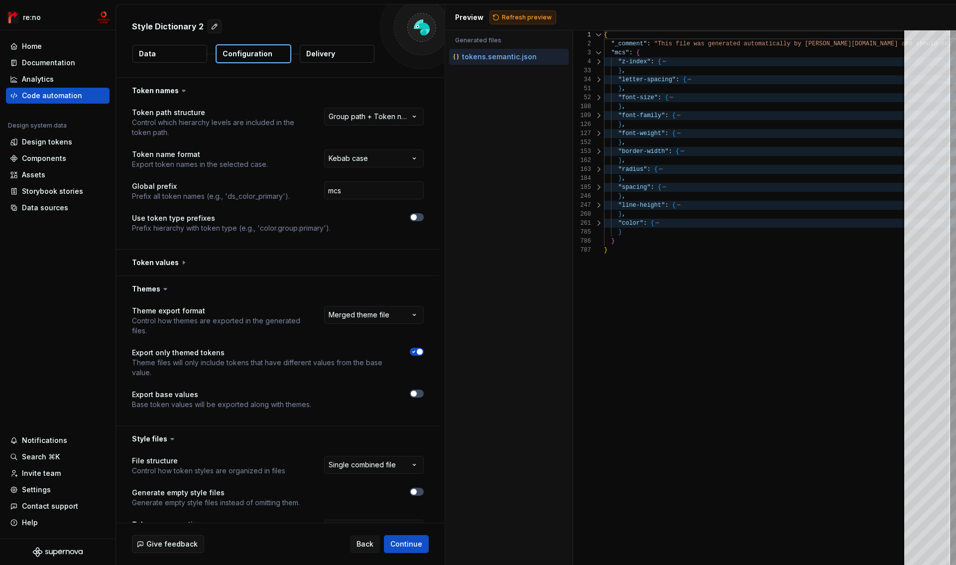
click at [526, 18] on span "Refresh preview" at bounding box center [527, 17] width 50 height 8
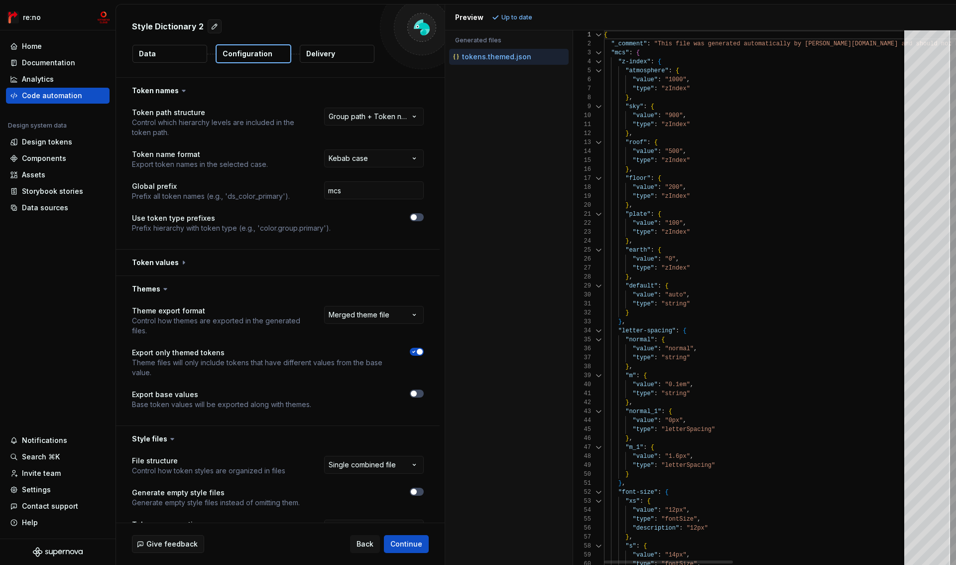
click at [599, 54] on div at bounding box center [598, 52] width 13 height 9
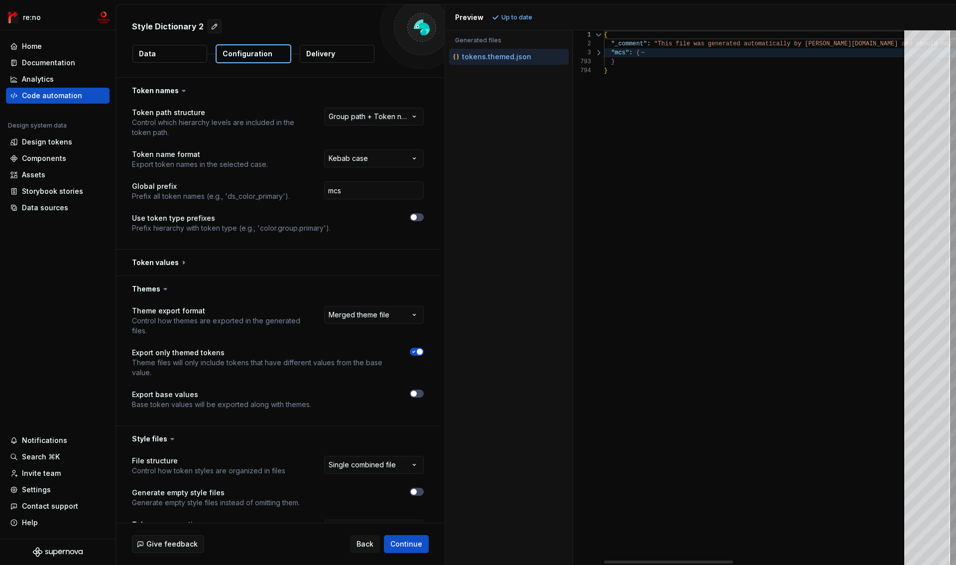
click at [600, 53] on div at bounding box center [598, 52] width 13 height 9
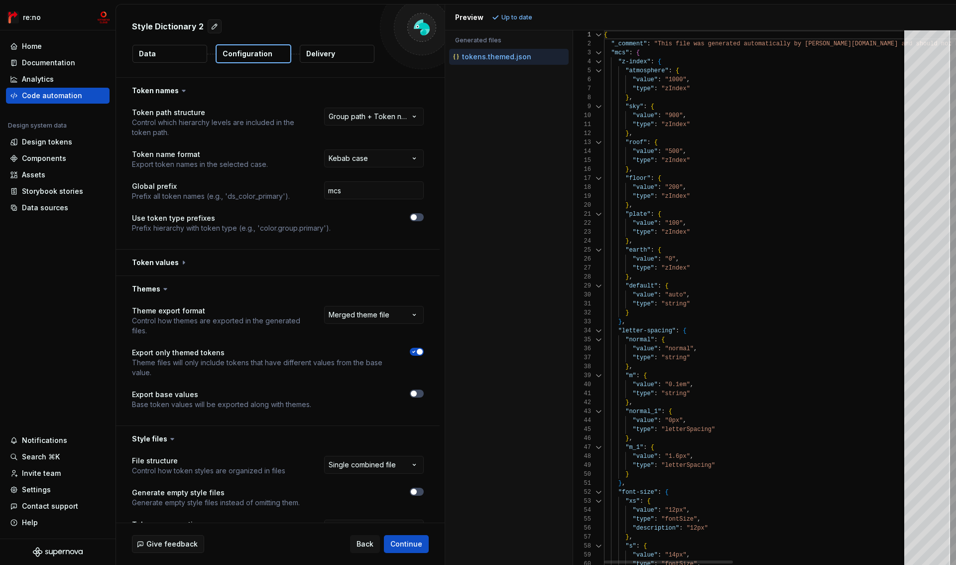
click at [600, 61] on div at bounding box center [598, 61] width 13 height 9
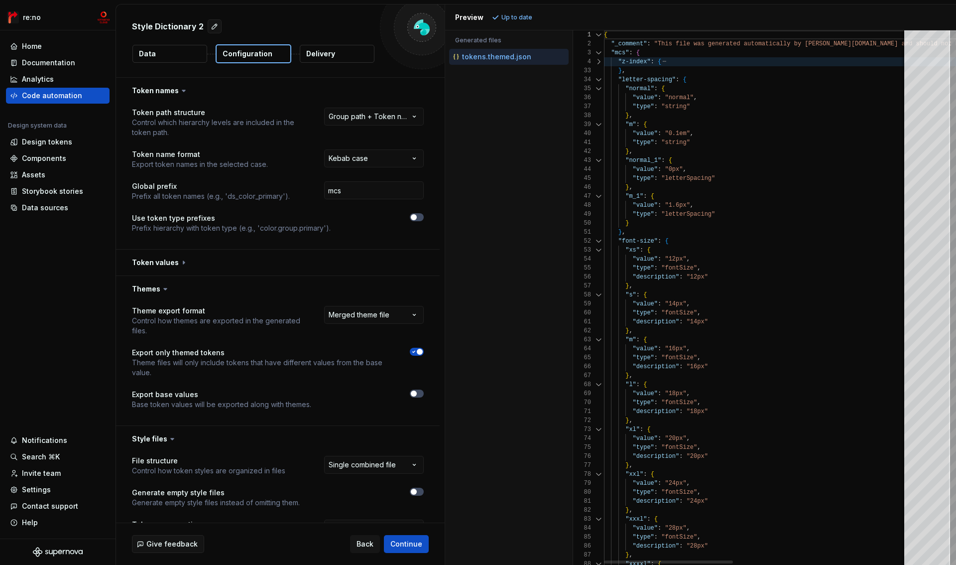
click at [598, 77] on div at bounding box center [598, 79] width 13 height 9
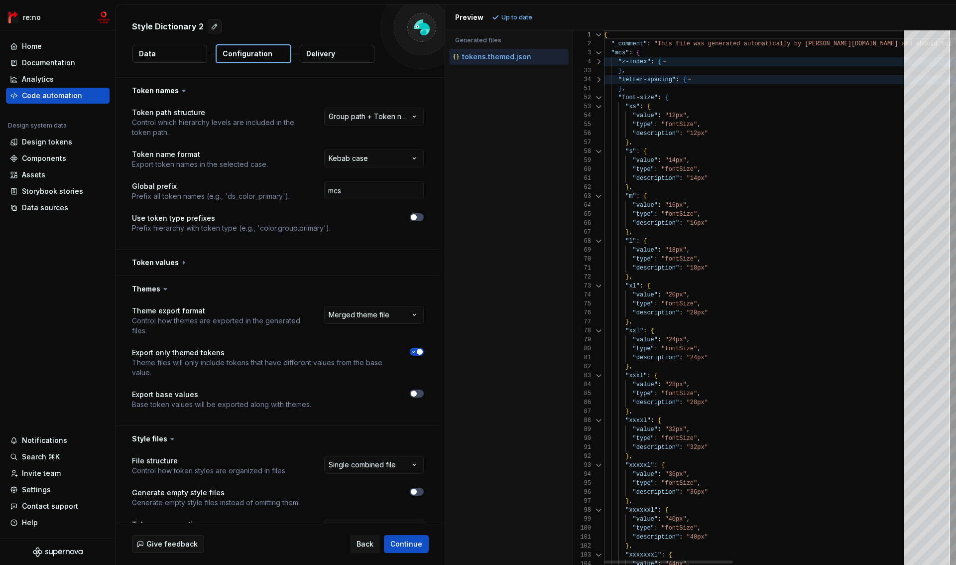
click at [598, 92] on div "51" at bounding box center [588, 88] width 31 height 9
click at [598, 97] on div at bounding box center [598, 97] width 13 height 9
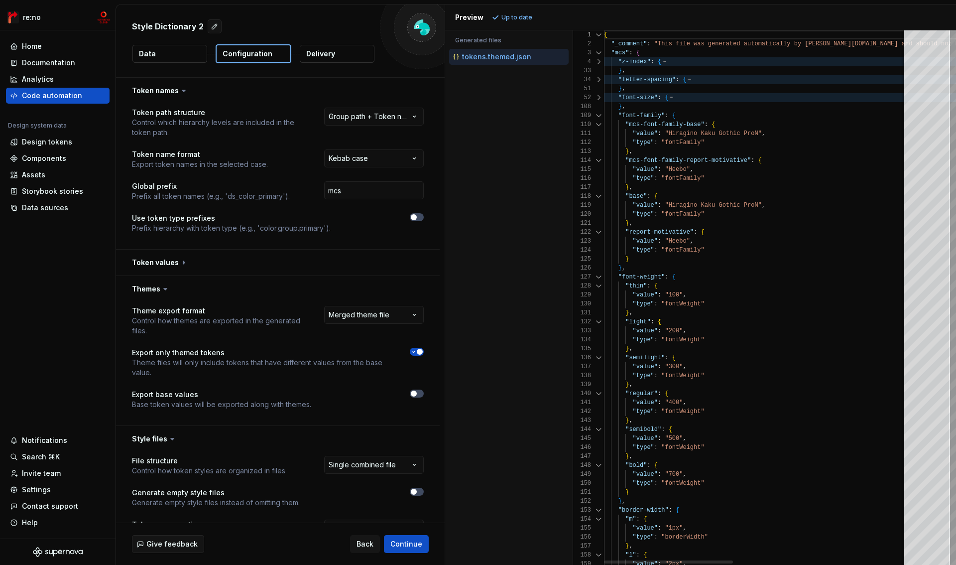
click at [598, 110] on div "108" at bounding box center [588, 106] width 31 height 9
click at [598, 118] on div at bounding box center [598, 115] width 13 height 9
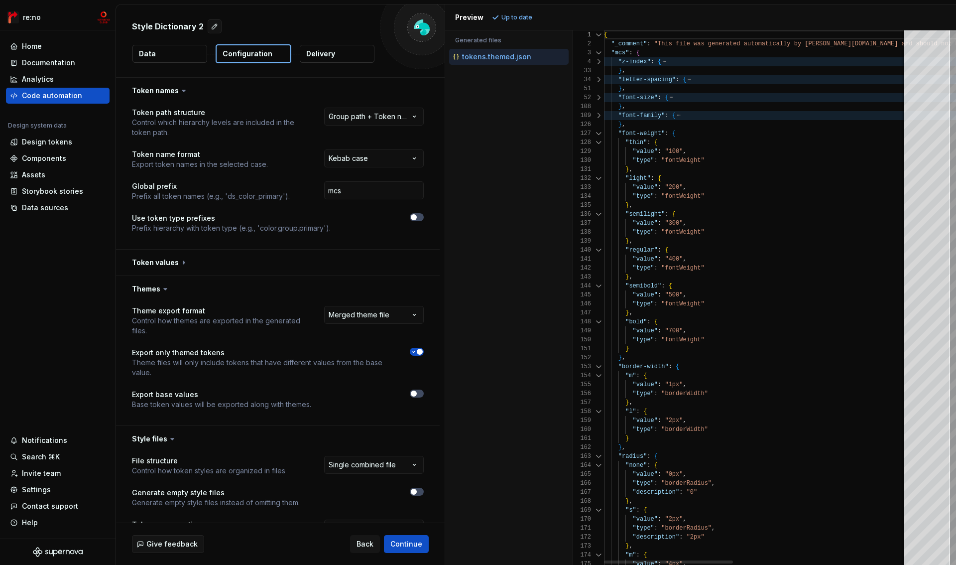
click at [598, 132] on div at bounding box center [598, 133] width 13 height 9
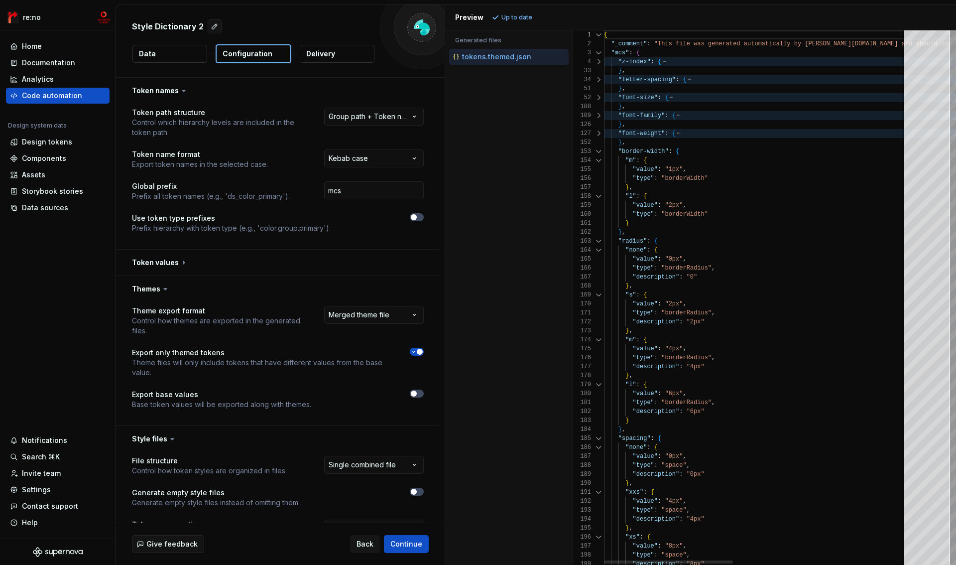
click at [598, 148] on div at bounding box center [598, 151] width 13 height 9
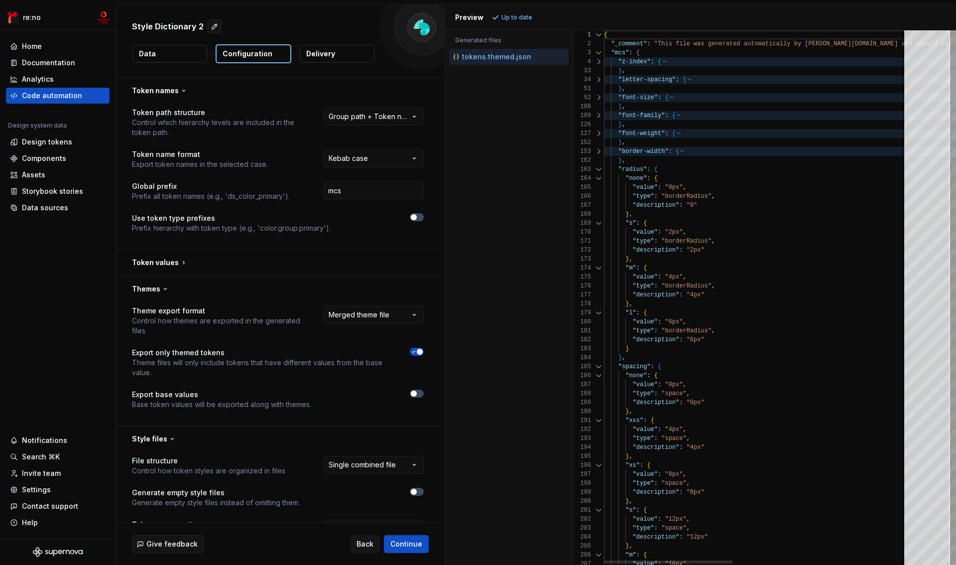
click at [598, 167] on div at bounding box center [598, 169] width 13 height 9
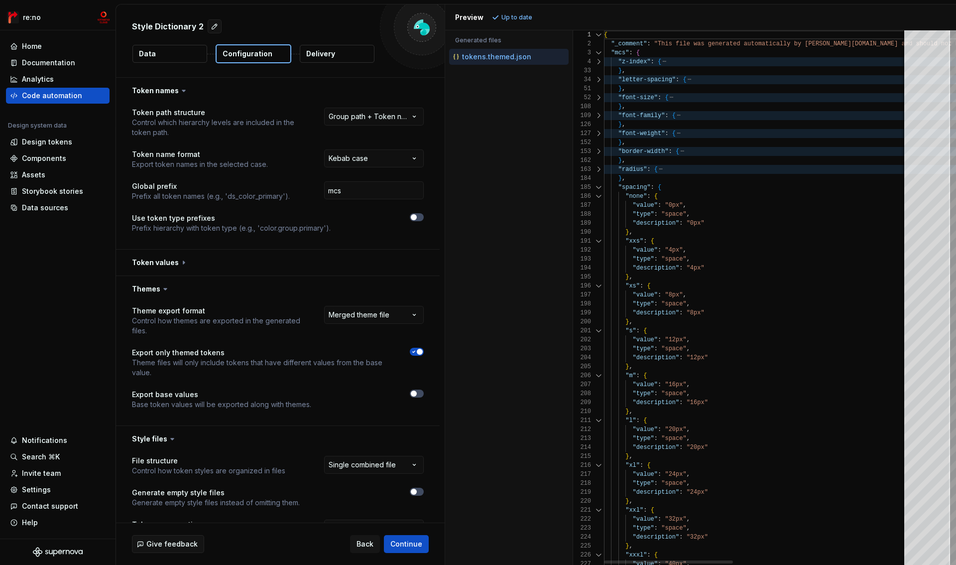
click at [598, 184] on div at bounding box center [598, 187] width 13 height 9
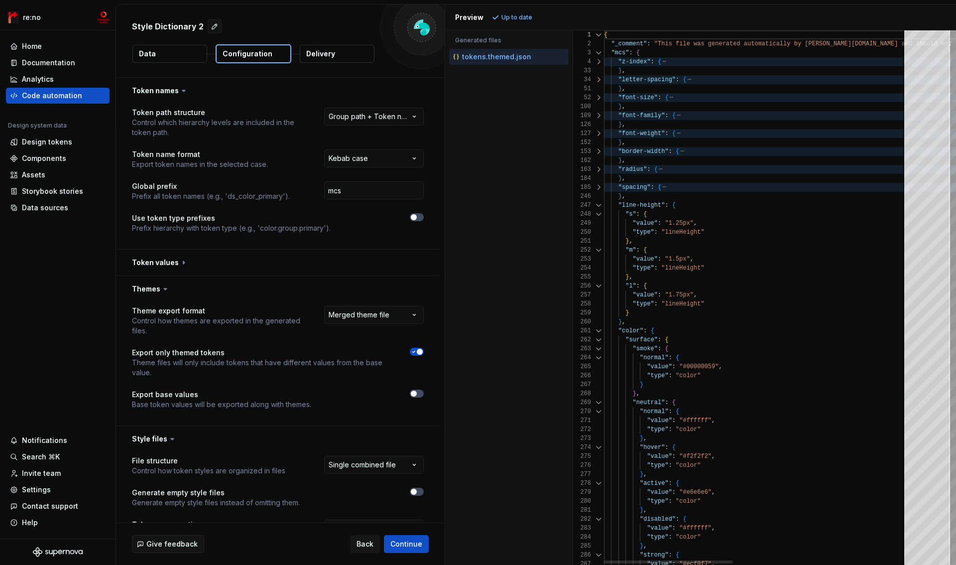
click at [598, 204] on div at bounding box center [598, 205] width 13 height 9
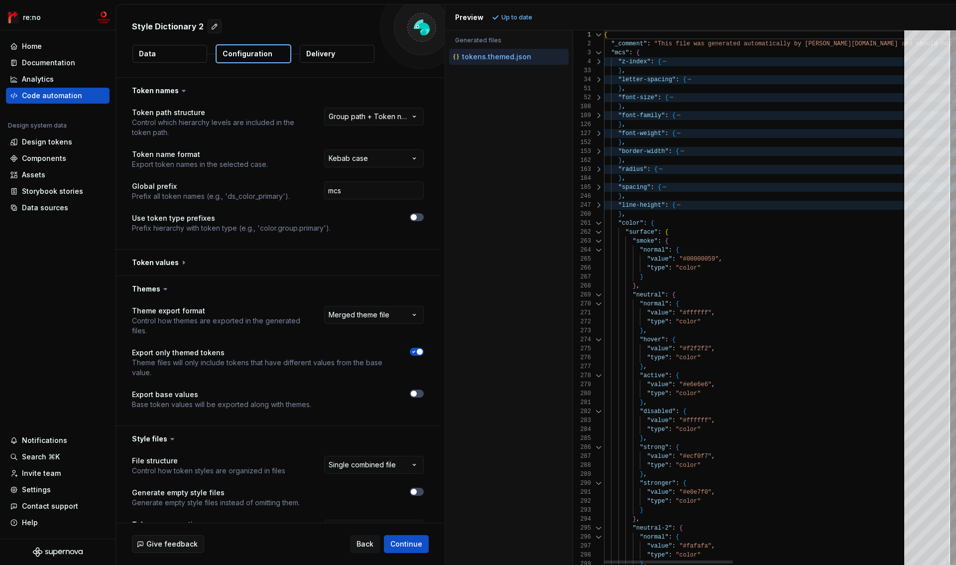
click at [597, 222] on div at bounding box center [598, 223] width 13 height 9
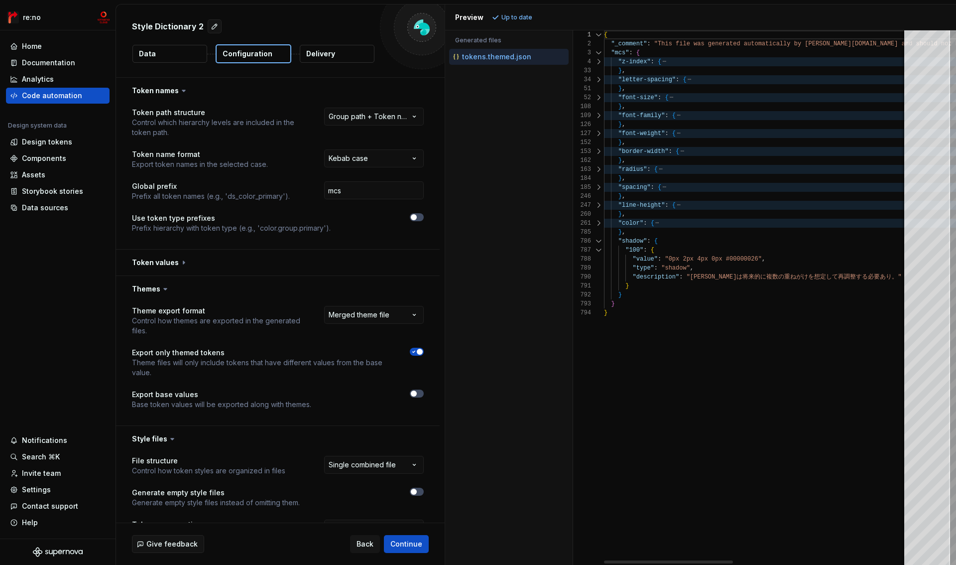
click at [598, 244] on div at bounding box center [598, 241] width 13 height 9
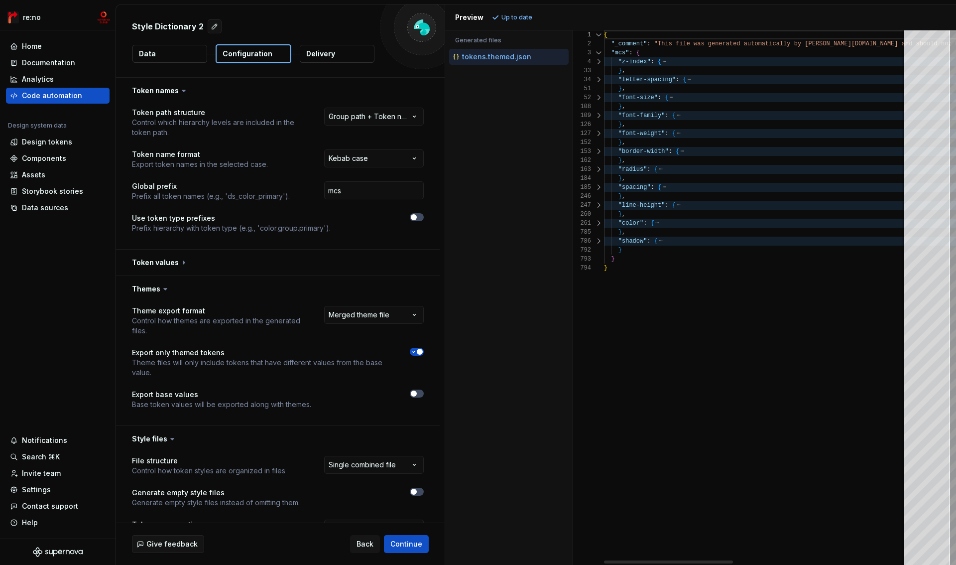
click at [598, 244] on div at bounding box center [598, 241] width 13 height 9
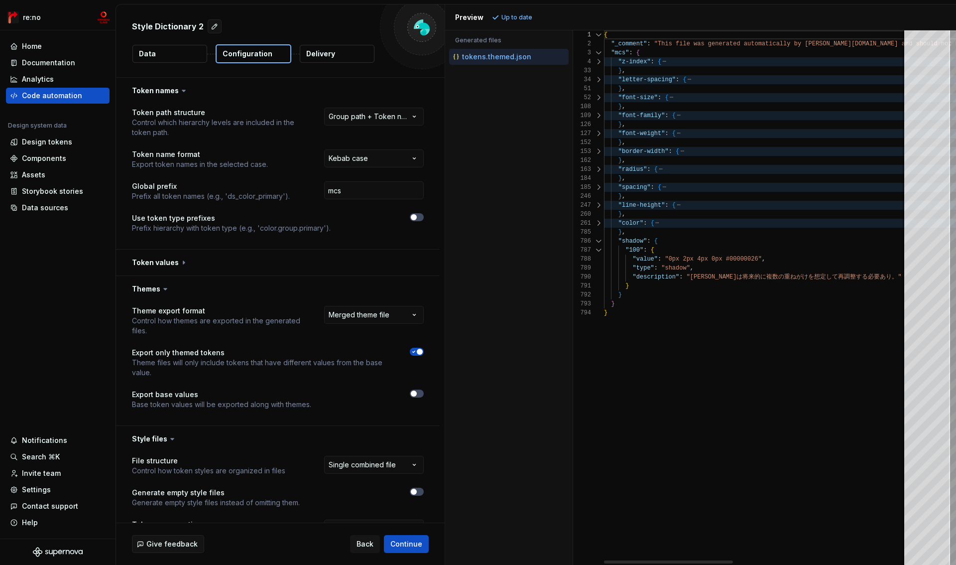
click at [598, 244] on div at bounding box center [598, 241] width 13 height 9
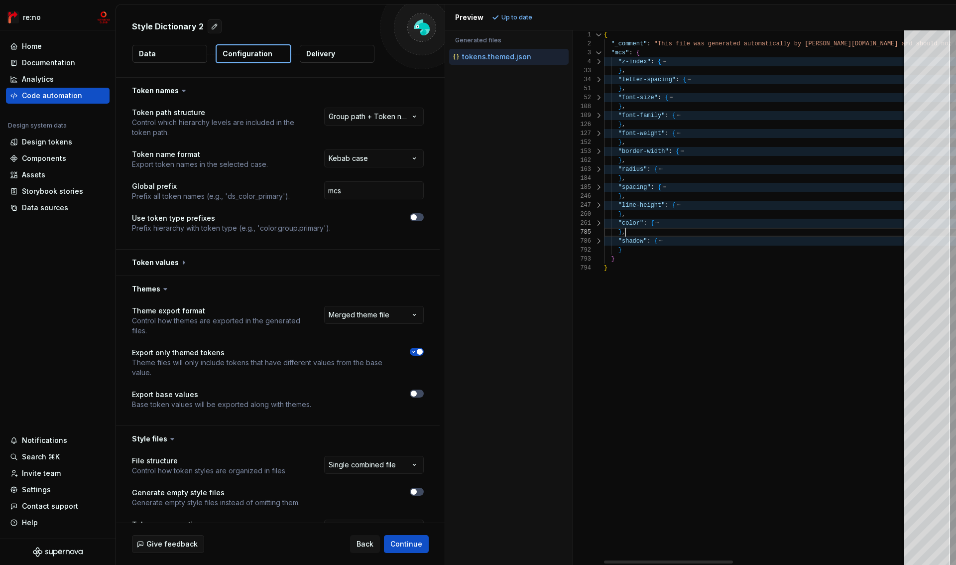
click at [696, 234] on div "{ "_comment" : "This file was generated automatically by Supernov [DOMAIN_NAME]…" at bounding box center [959, 297] width 711 height 534
type textarea "**********"
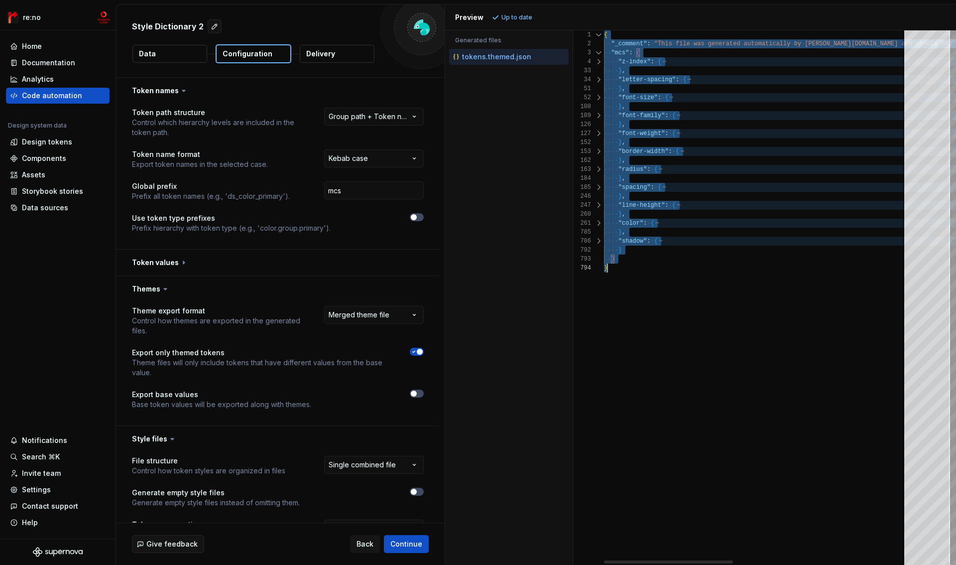
scroll to position [0, 3]
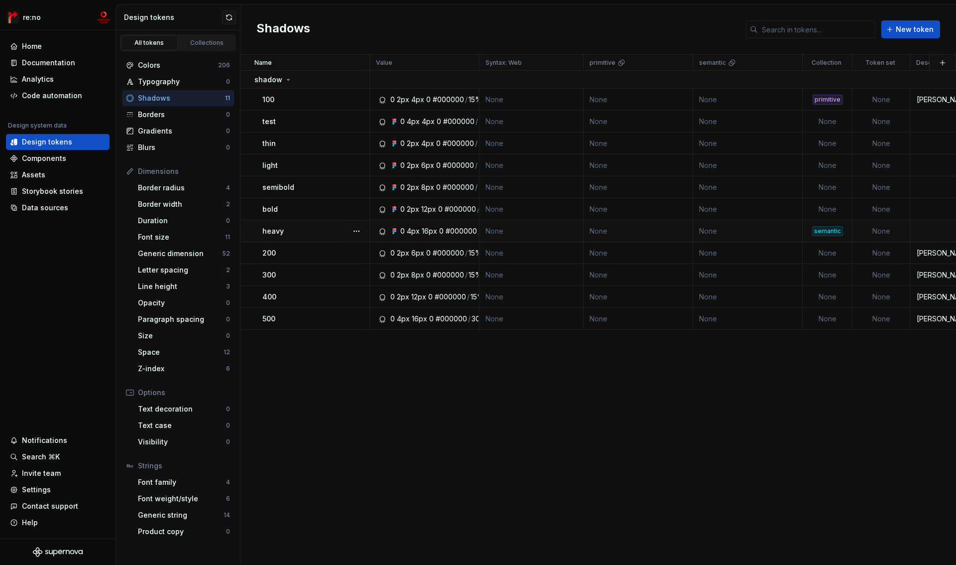
click at [429, 232] on div "16px" at bounding box center [429, 231] width 15 height 10
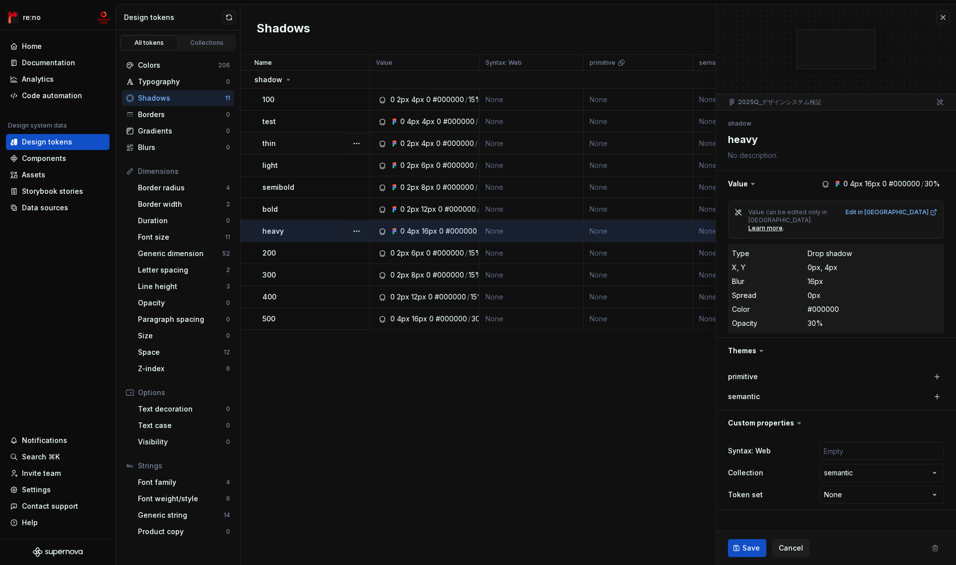
click at [413, 142] on div "2px" at bounding box center [413, 143] width 12 height 10
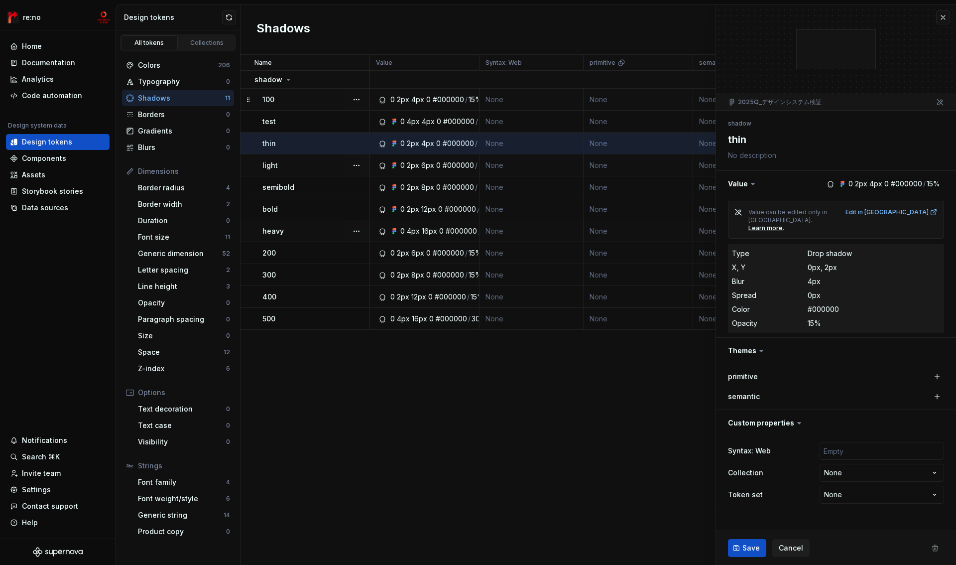
click at [422, 97] on div "4px" at bounding box center [417, 100] width 13 height 10
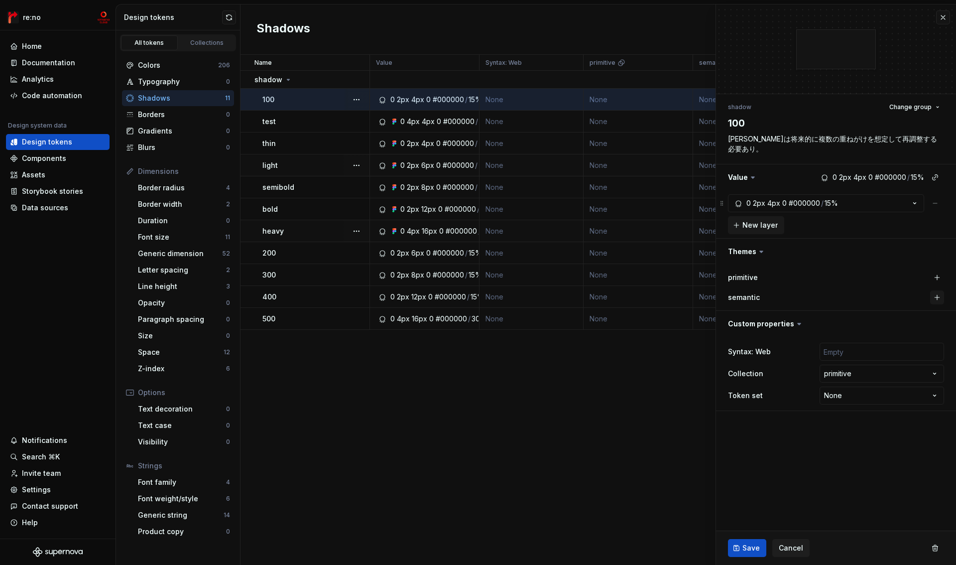
click at [938, 298] on button "button" at bounding box center [937, 297] width 14 height 14
type textarea "*"
click at [863, 376] on html "re:no Home Documentation Analytics Code automation Design system data Design to…" at bounding box center [478, 282] width 956 height 565
select select "**********"
click at [746, 550] on ul "Import completed. View summary" at bounding box center [833, 557] width 245 height 16
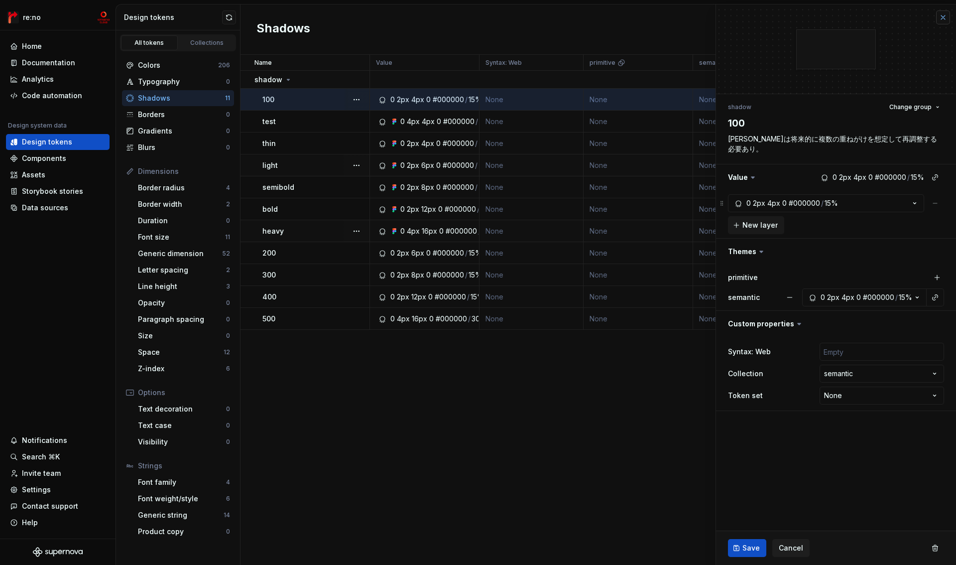
click at [942, 16] on button "button" at bounding box center [943, 17] width 14 height 14
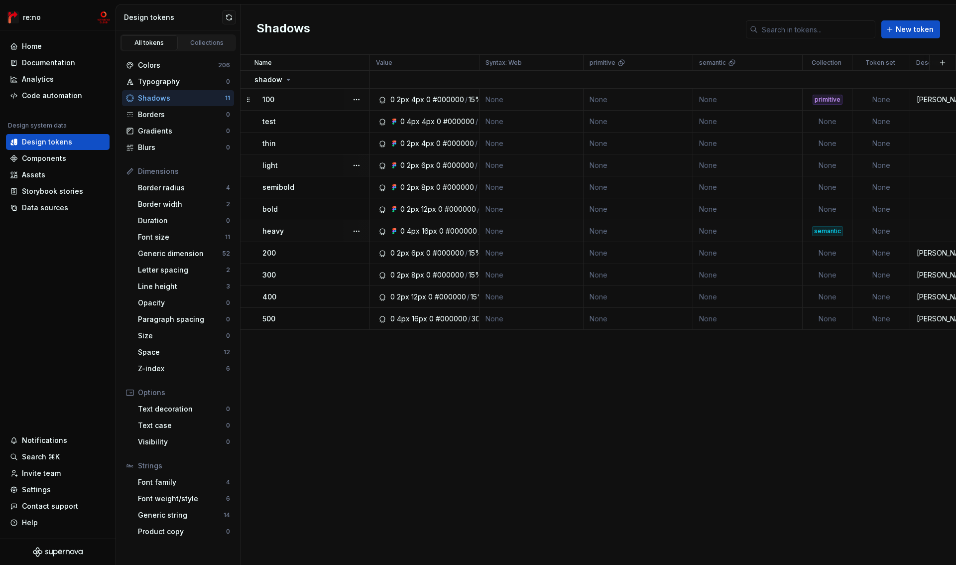
click at [328, 103] on div "100" at bounding box center [316, 100] width 107 height 10
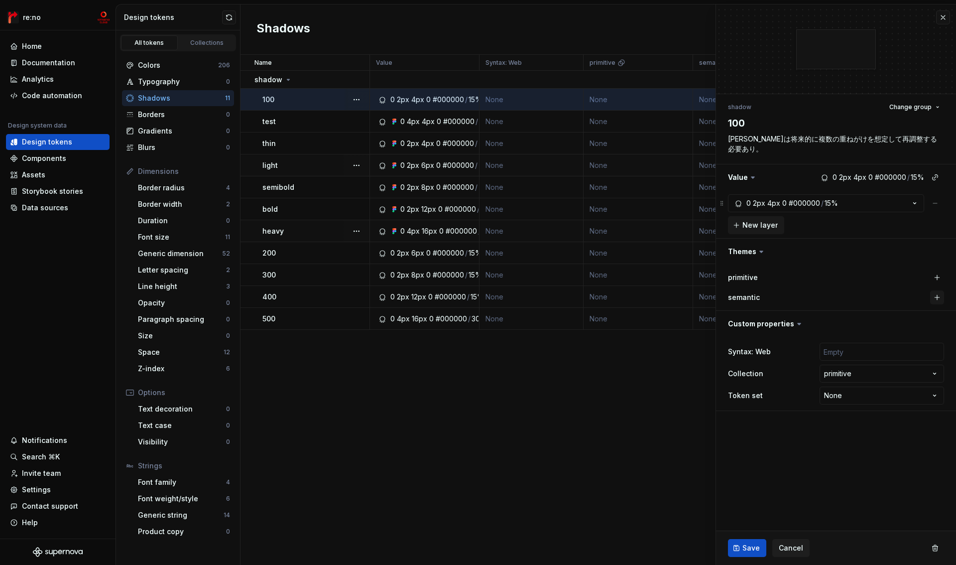
click at [940, 298] on button "button" at bounding box center [937, 297] width 14 height 14
type textarea "*"
click at [880, 374] on html "re:no Home Documentation Analytics Code automation Design system data Design to…" at bounding box center [478, 282] width 956 height 565
select select "**********"
click at [755, 551] on ul "Import completed. View summary" at bounding box center [833, 557] width 245 height 16
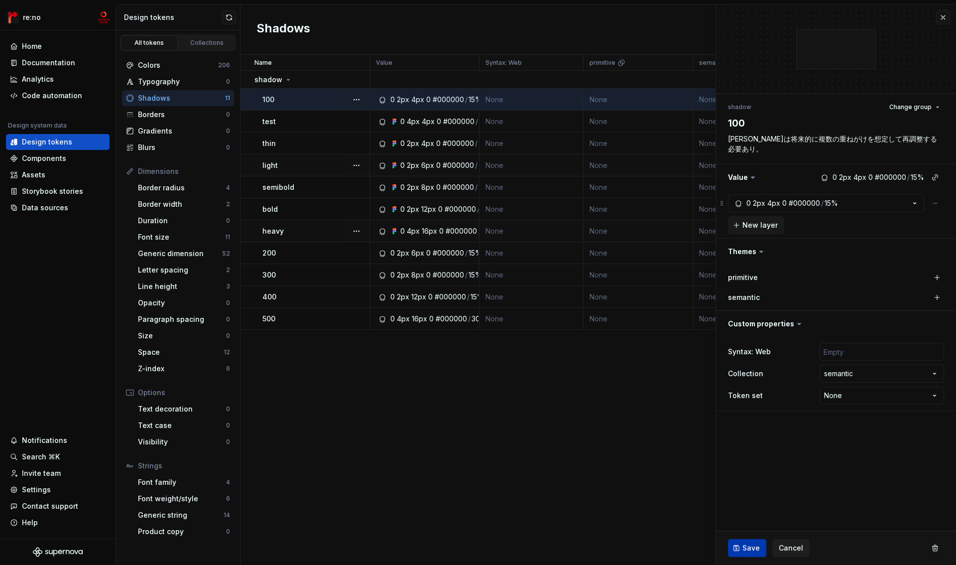
click at [745, 548] on span "Save" at bounding box center [751, 548] width 17 height 10
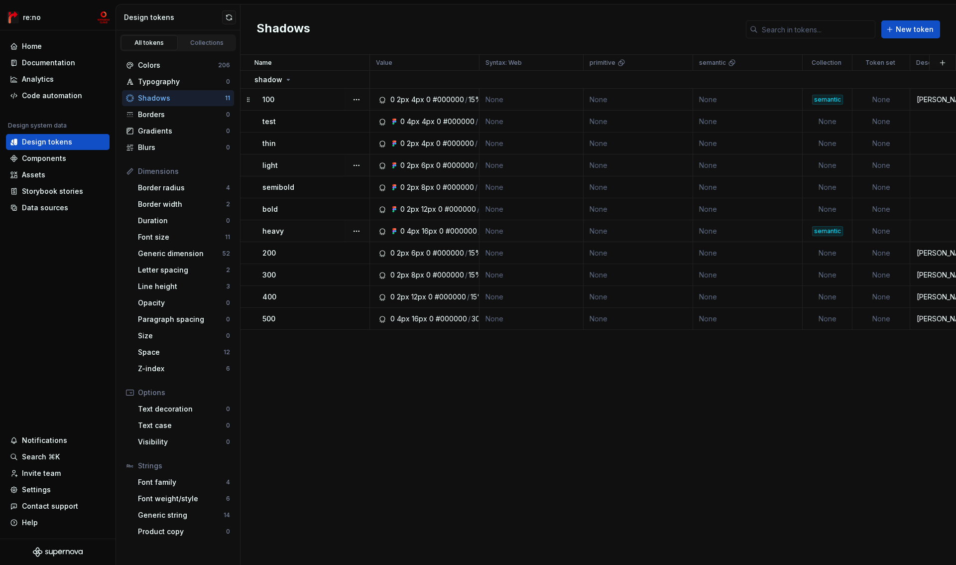
click at [735, 97] on td "None" at bounding box center [748, 100] width 110 height 22
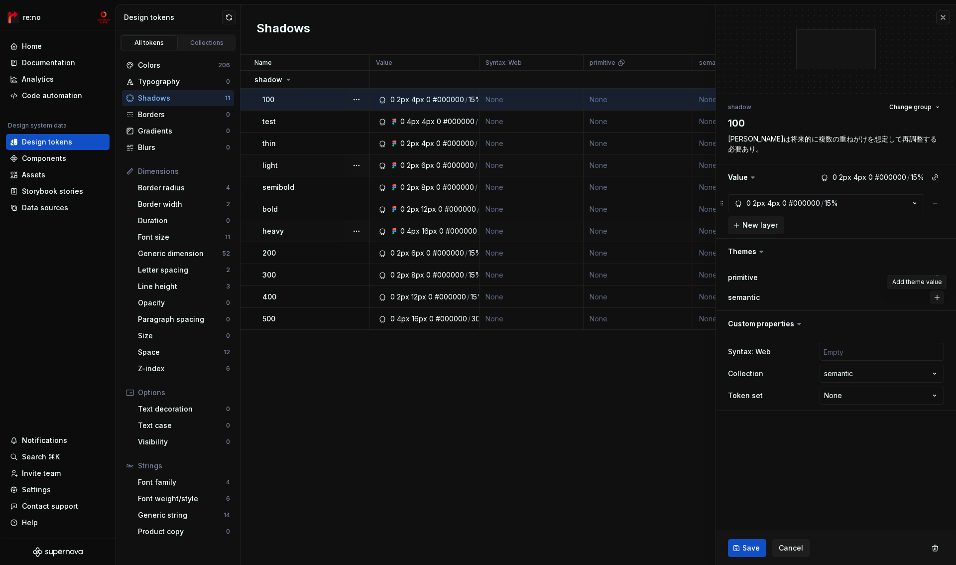
click at [935, 297] on button "button" at bounding box center [937, 297] width 14 height 14
click at [748, 546] on span "Save" at bounding box center [751, 548] width 17 height 10
type textarea "*"
